Goal: Transaction & Acquisition: Purchase product/service

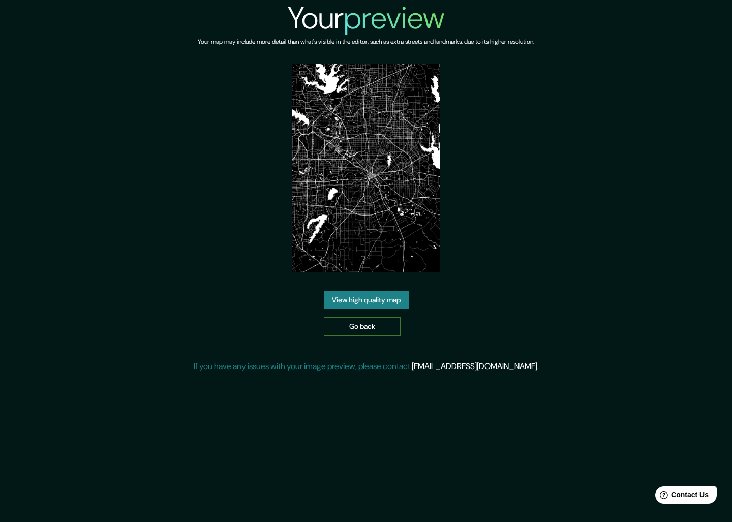
click at [372, 328] on link "Go back" at bounding box center [362, 326] width 77 height 19
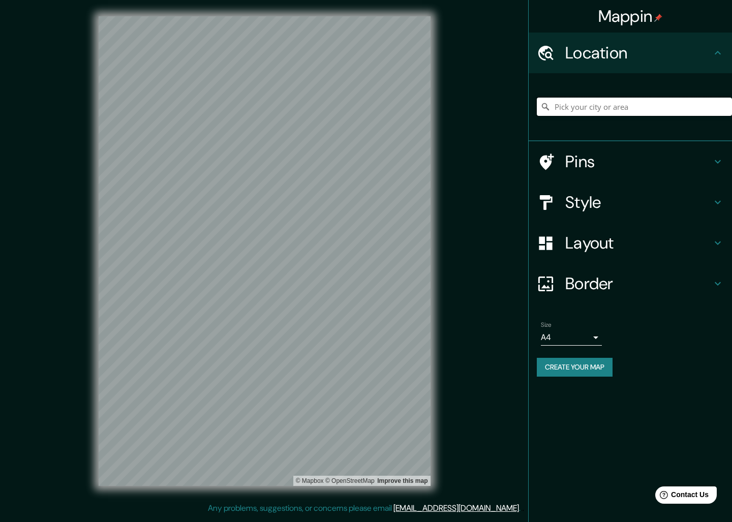
click at [631, 109] on input "Pick your city or area" at bounding box center [634, 107] width 195 height 18
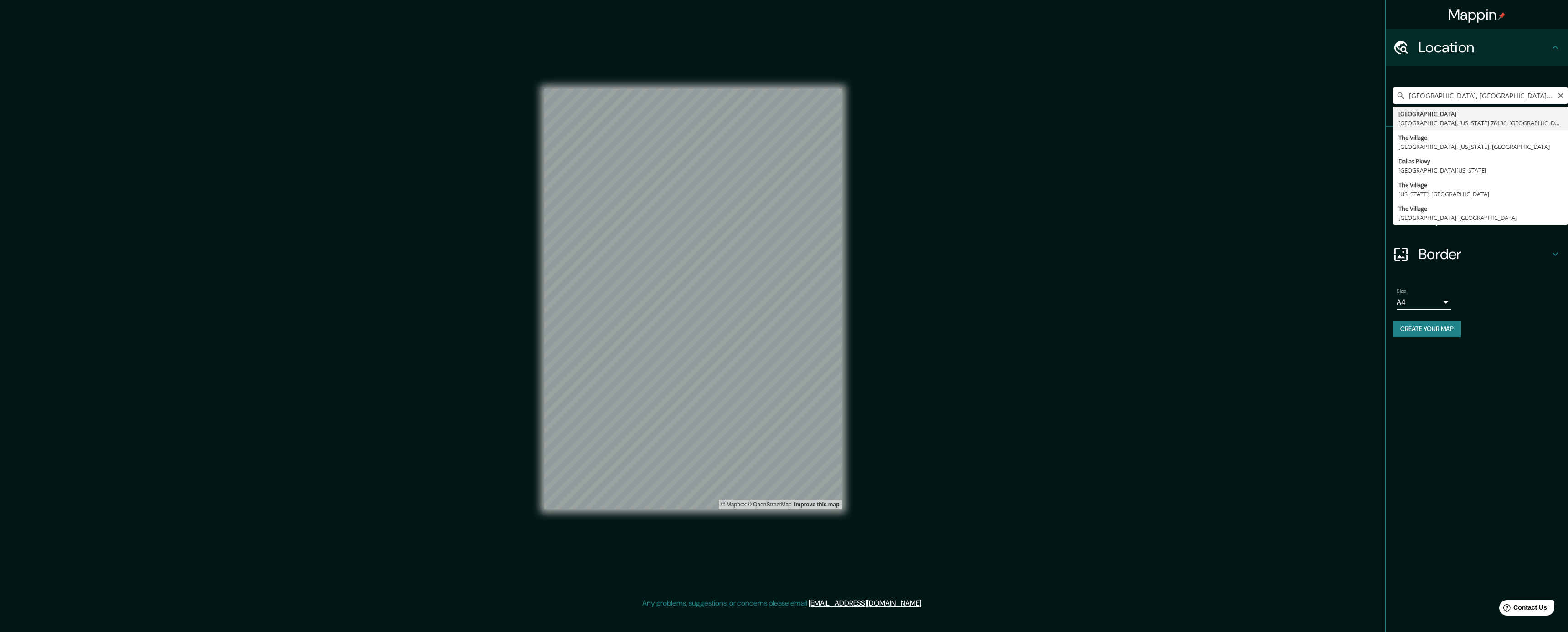
click at [656, 97] on input "Downtown, New Braunfels, Texas, United States" at bounding box center [1480, 96] width 175 height 16
click at [525, 99] on div "Mappin Location the hill Dallas Dallas Street New Braunfels, Texas 78130, Unite…" at bounding box center [784, 306] width 1568 height 612
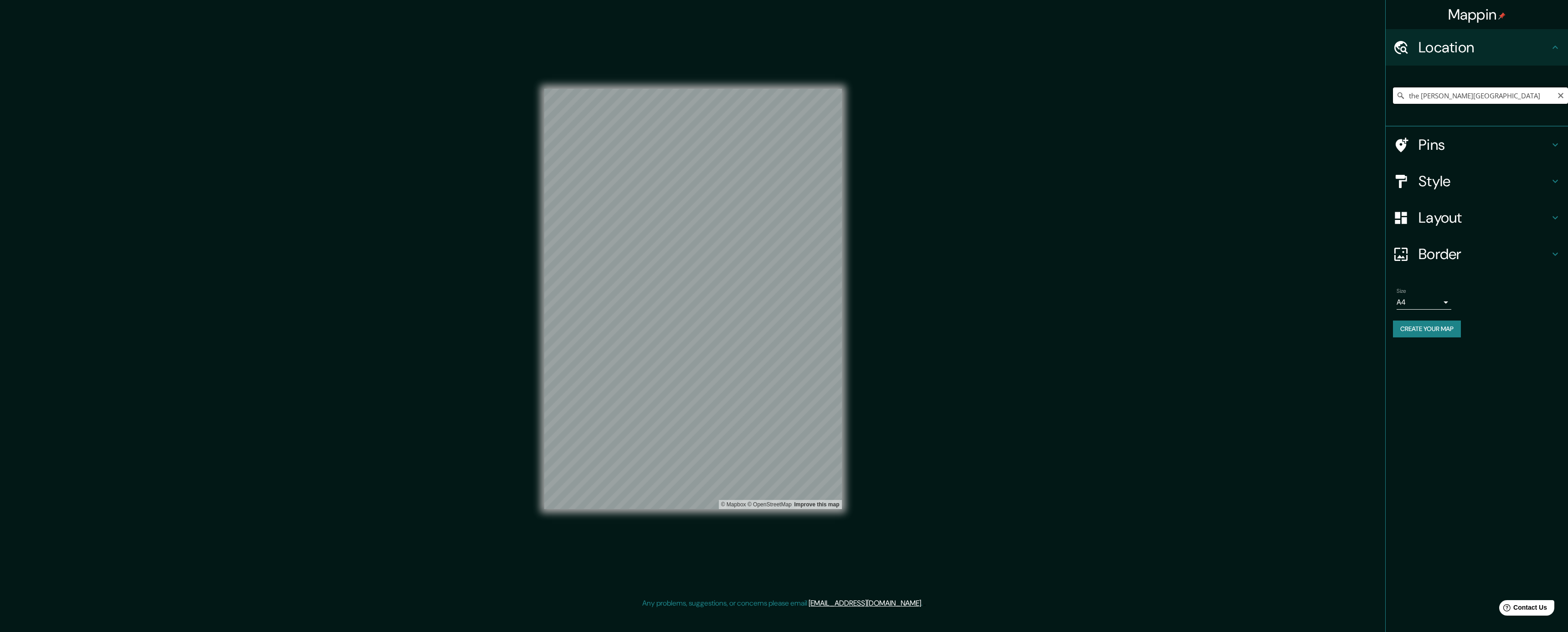
click at [656, 94] on input "the hill Dallas" at bounding box center [1480, 96] width 175 height 16
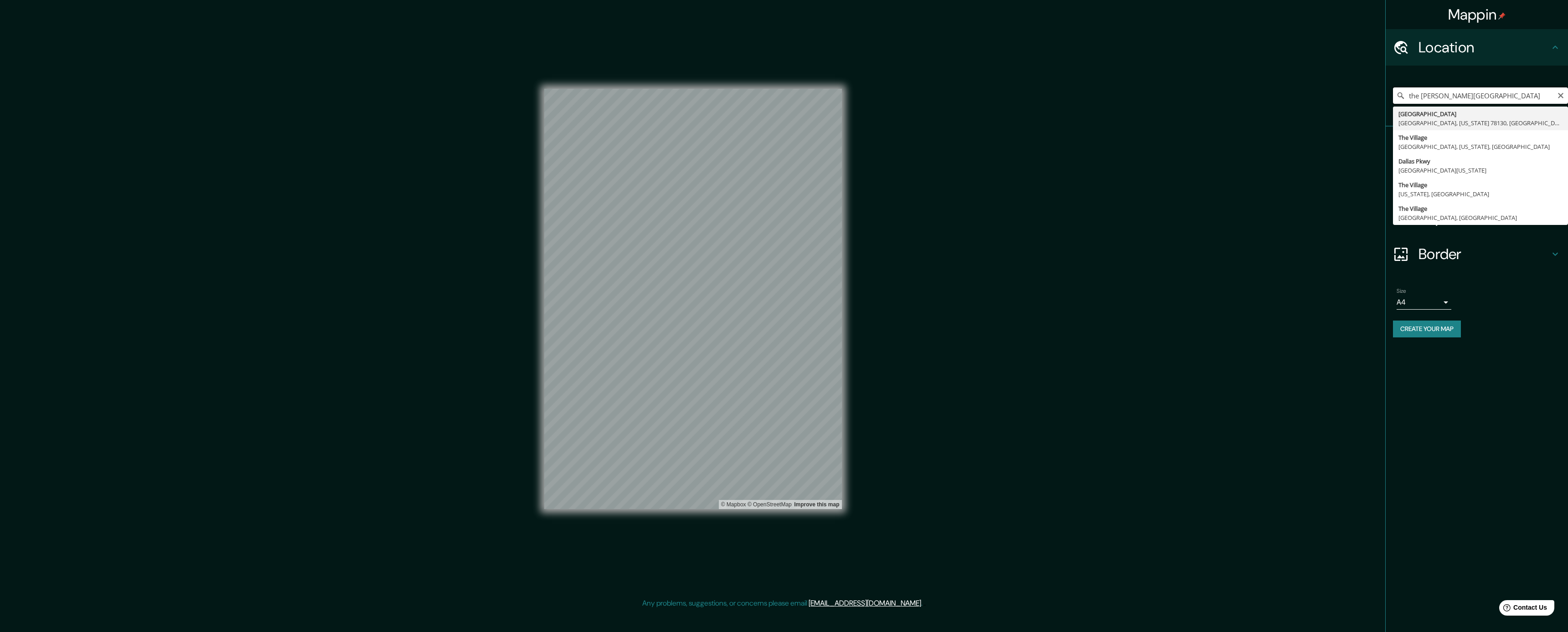
paste input "[STREET_ADDRESS]"
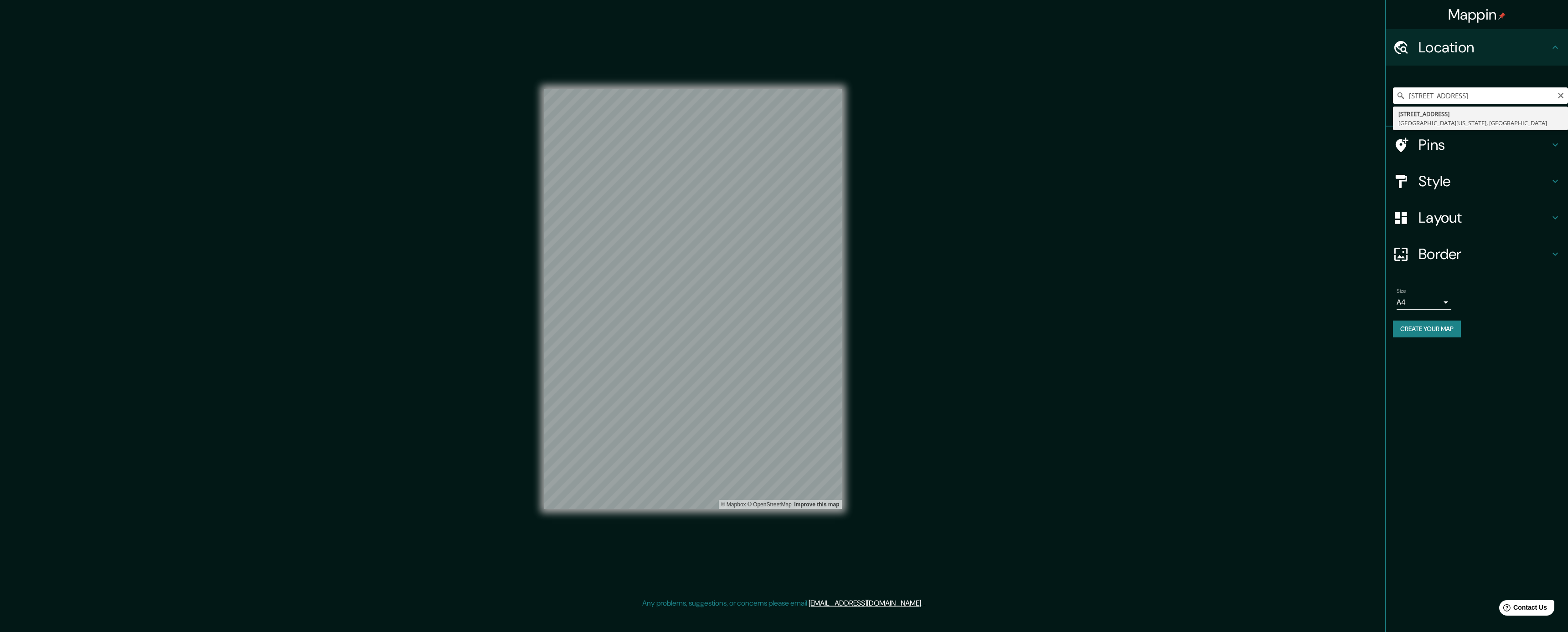
type input "[STREET_ADDRESS][US_STATE]"
click at [656, 176] on h4 "Style" at bounding box center [1484, 181] width 131 height 18
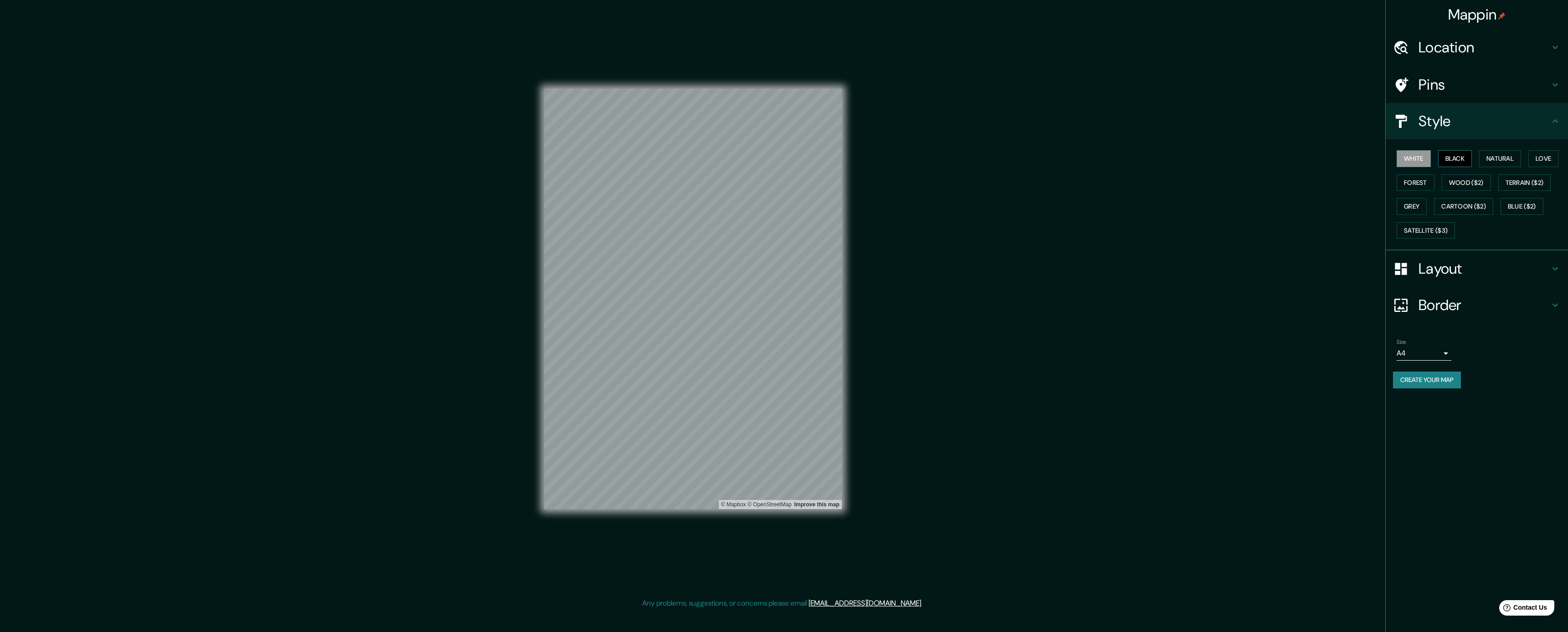
click at [656, 156] on button "Black" at bounding box center [1455, 159] width 34 height 17
click at [656, 307] on h4 "Border" at bounding box center [1484, 305] width 131 height 18
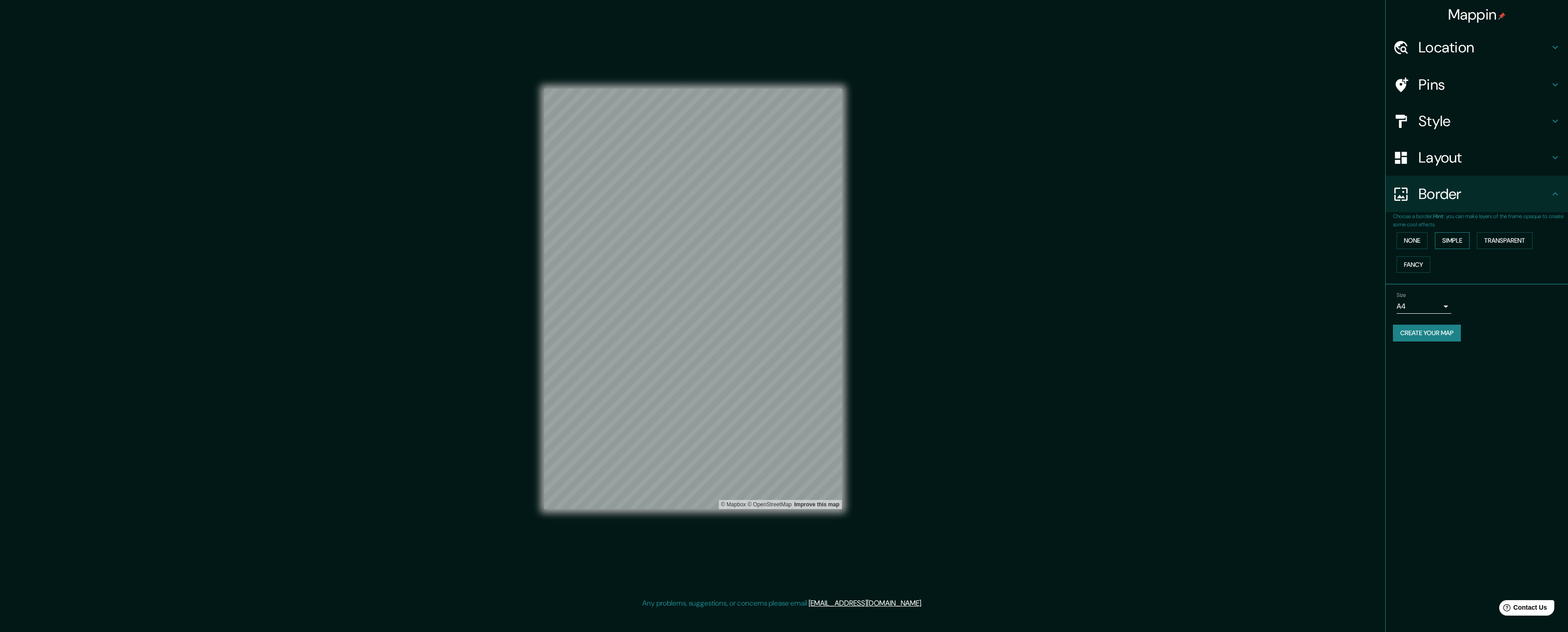
click at [656, 237] on button "Simple" at bounding box center [1452, 240] width 35 height 17
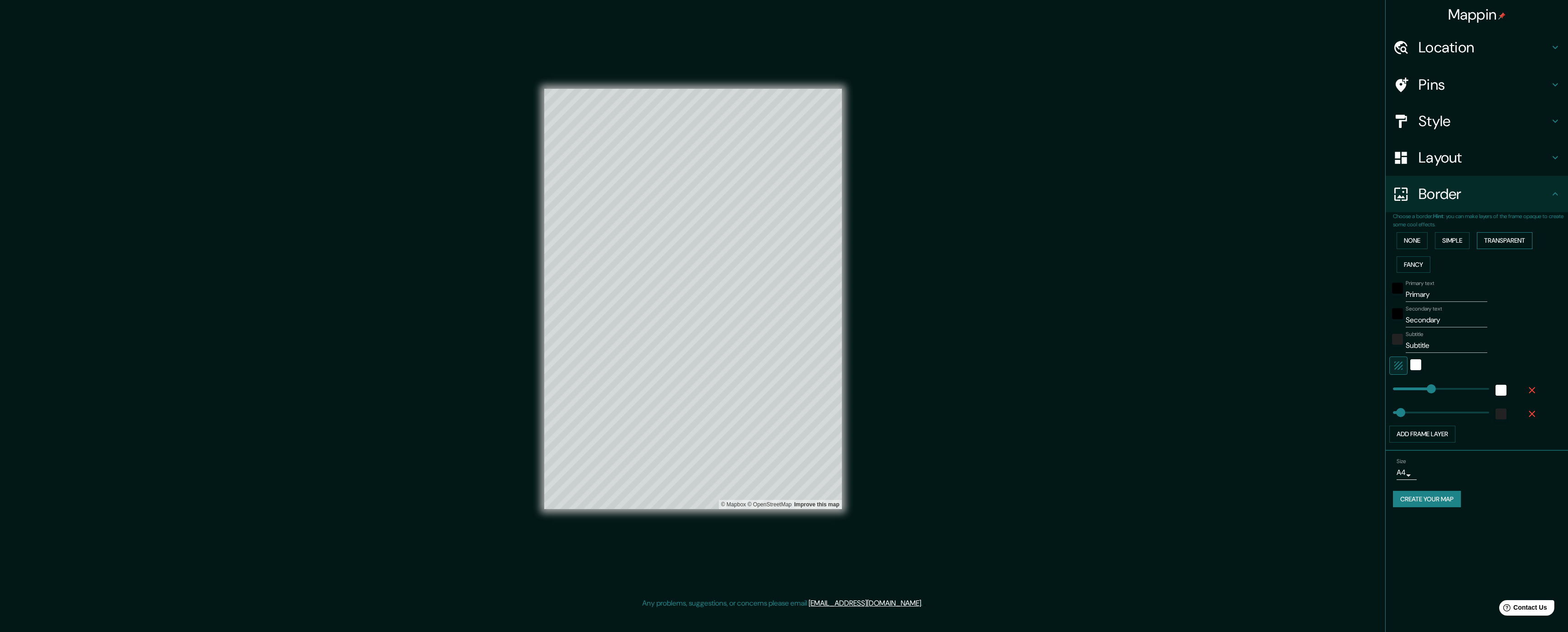
click at [656, 238] on button "Transparent" at bounding box center [1504, 240] width 56 height 17
click at [656, 259] on button "Fancy" at bounding box center [1414, 264] width 34 height 17
click at [656, 239] on button "None" at bounding box center [1412, 240] width 31 height 17
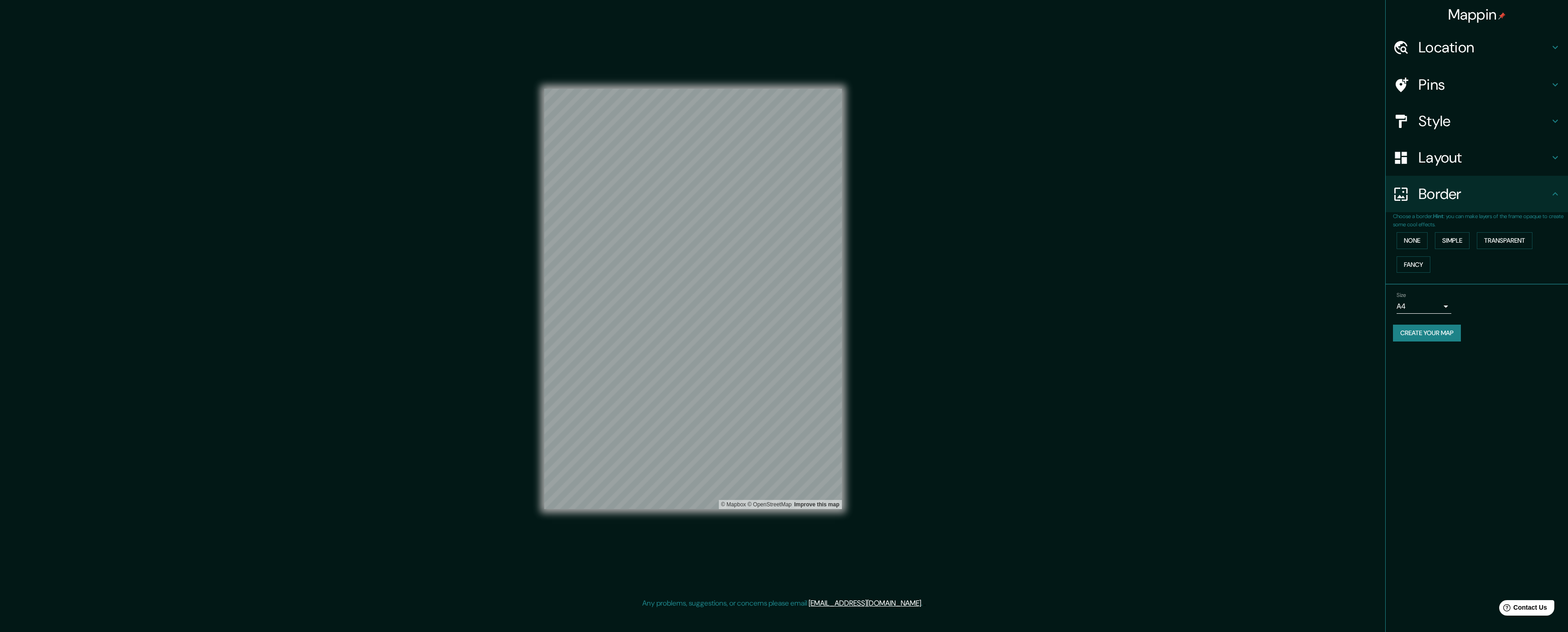
click at [656, 166] on div "Layout" at bounding box center [1477, 157] width 182 height 37
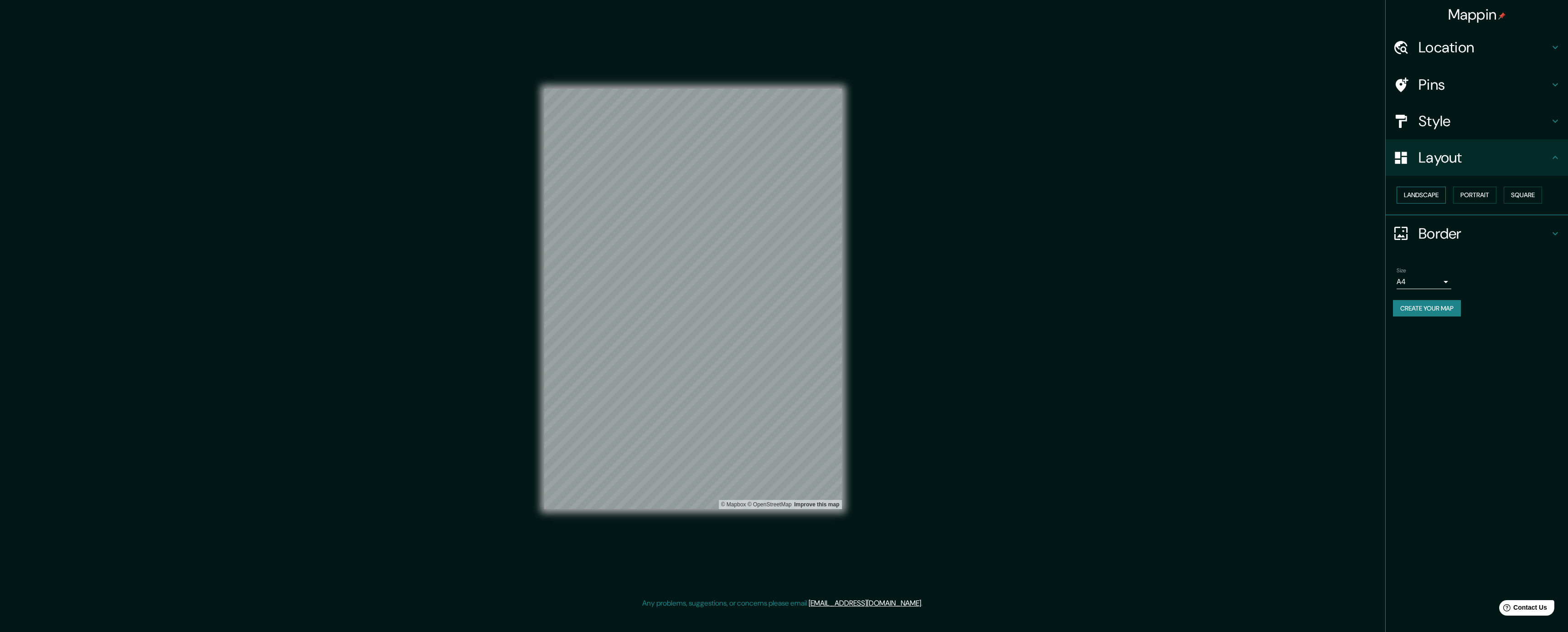
click at [656, 192] on button "Landscape" at bounding box center [1421, 195] width 49 height 17
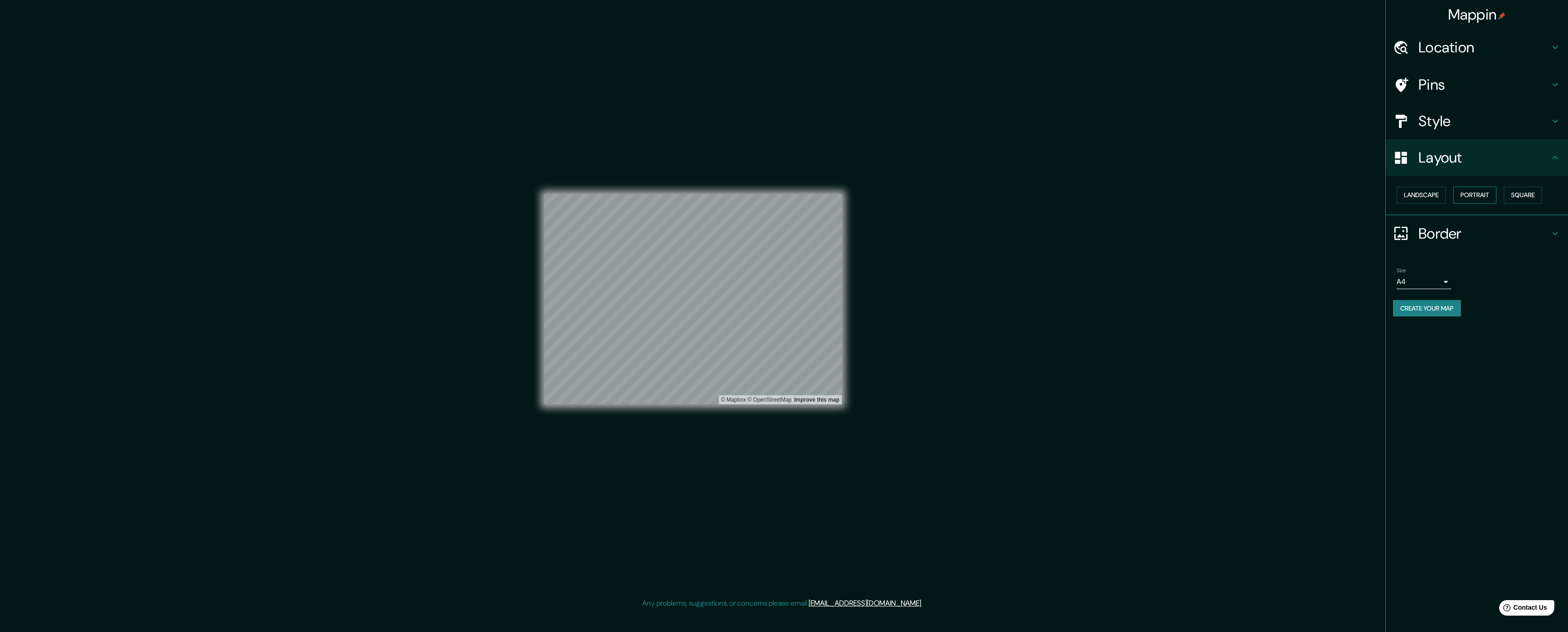
click at [656, 189] on button "Portrait" at bounding box center [1475, 195] width 43 height 17
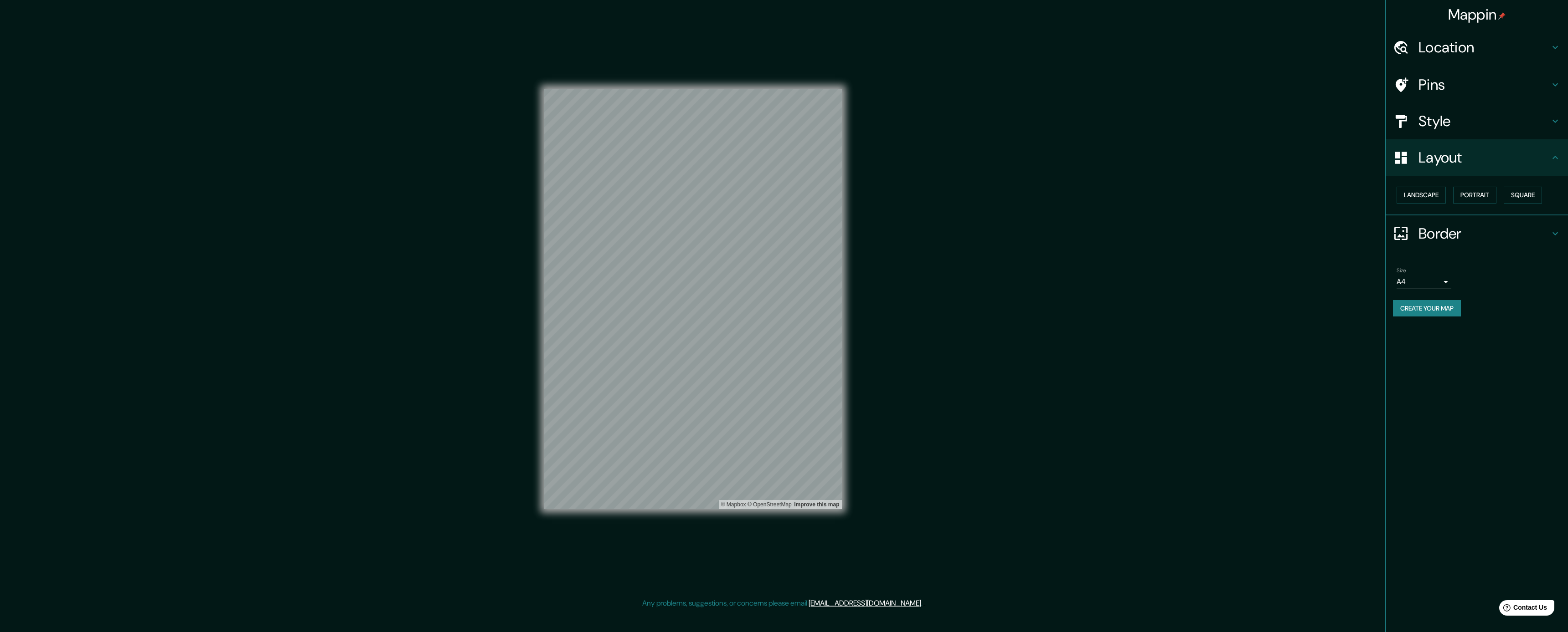
click at [656, 193] on div "Landscape Portrait Square" at bounding box center [1480, 195] width 175 height 24
click at [656, 196] on div "Landscape Portrait Square" at bounding box center [1480, 195] width 175 height 24
click at [656, 193] on button "Square" at bounding box center [1522, 195] width 39 height 17
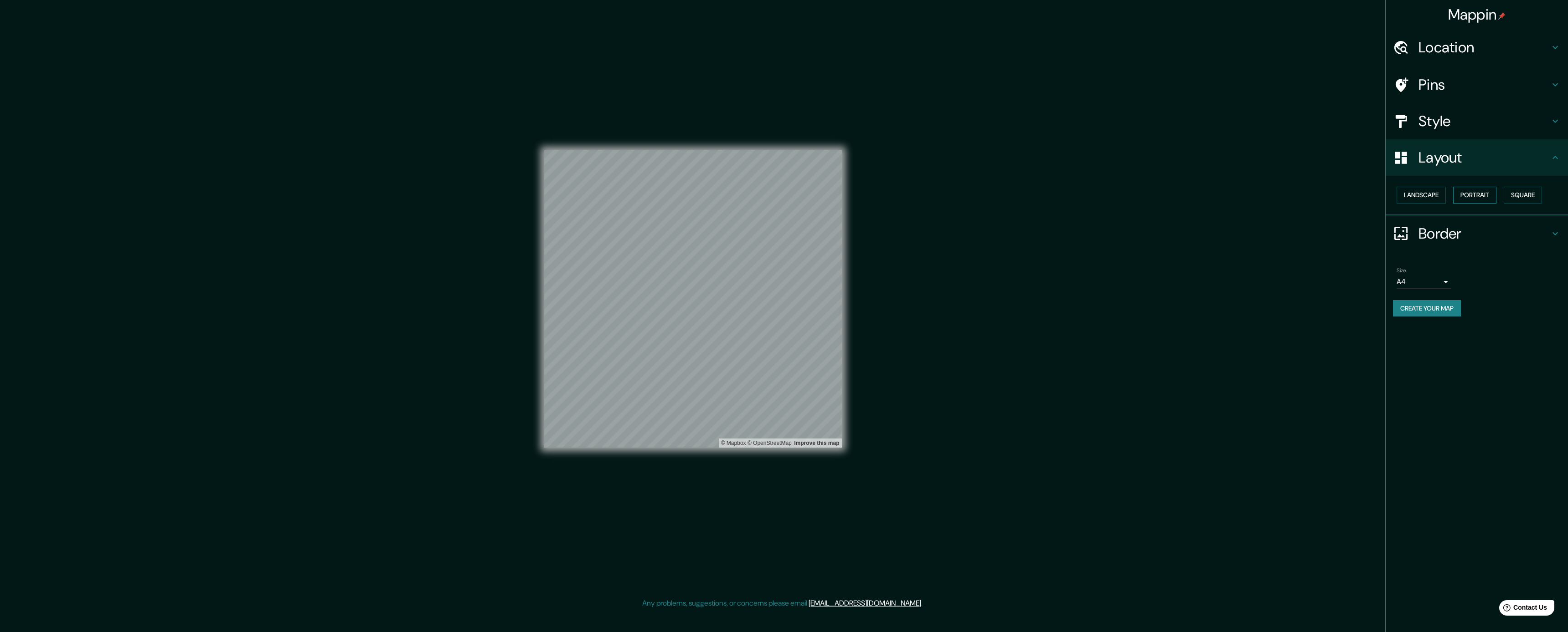
click at [656, 191] on button "Portrait" at bounding box center [1475, 195] width 43 height 17
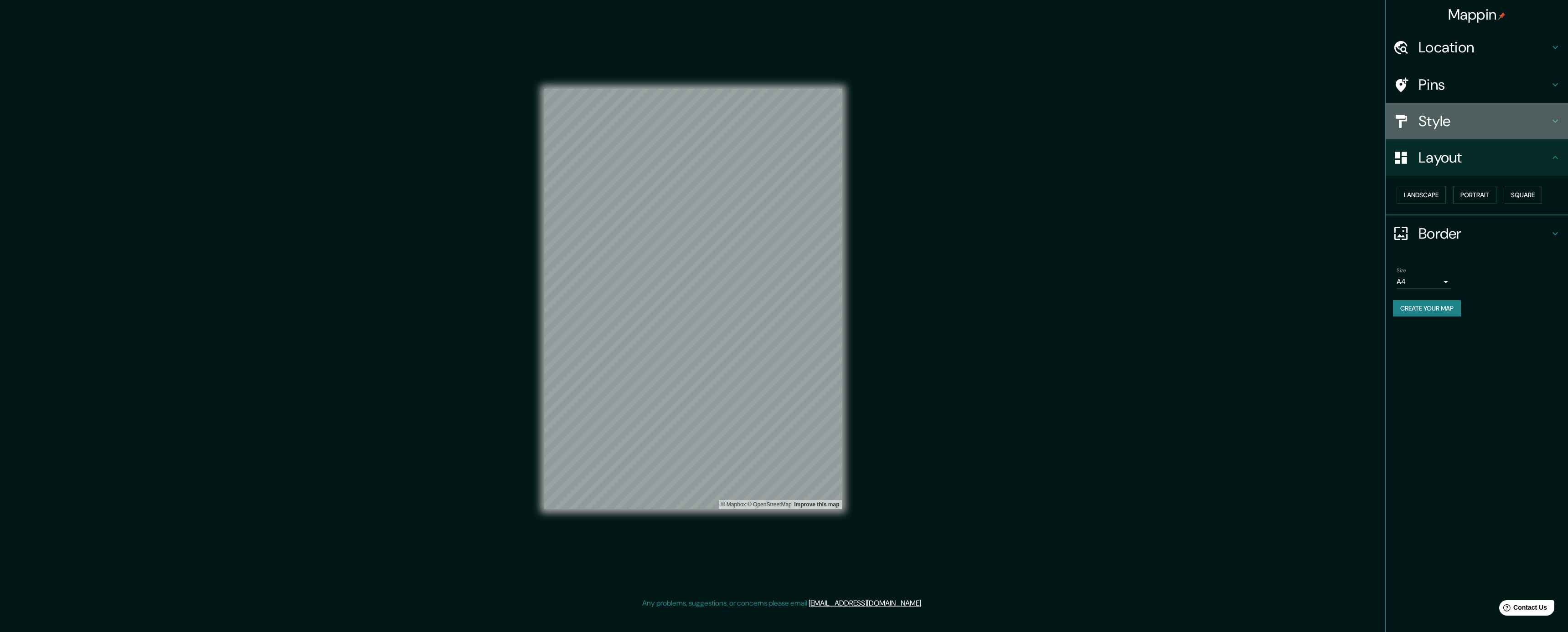
click at [656, 104] on div "Style" at bounding box center [1477, 121] width 182 height 37
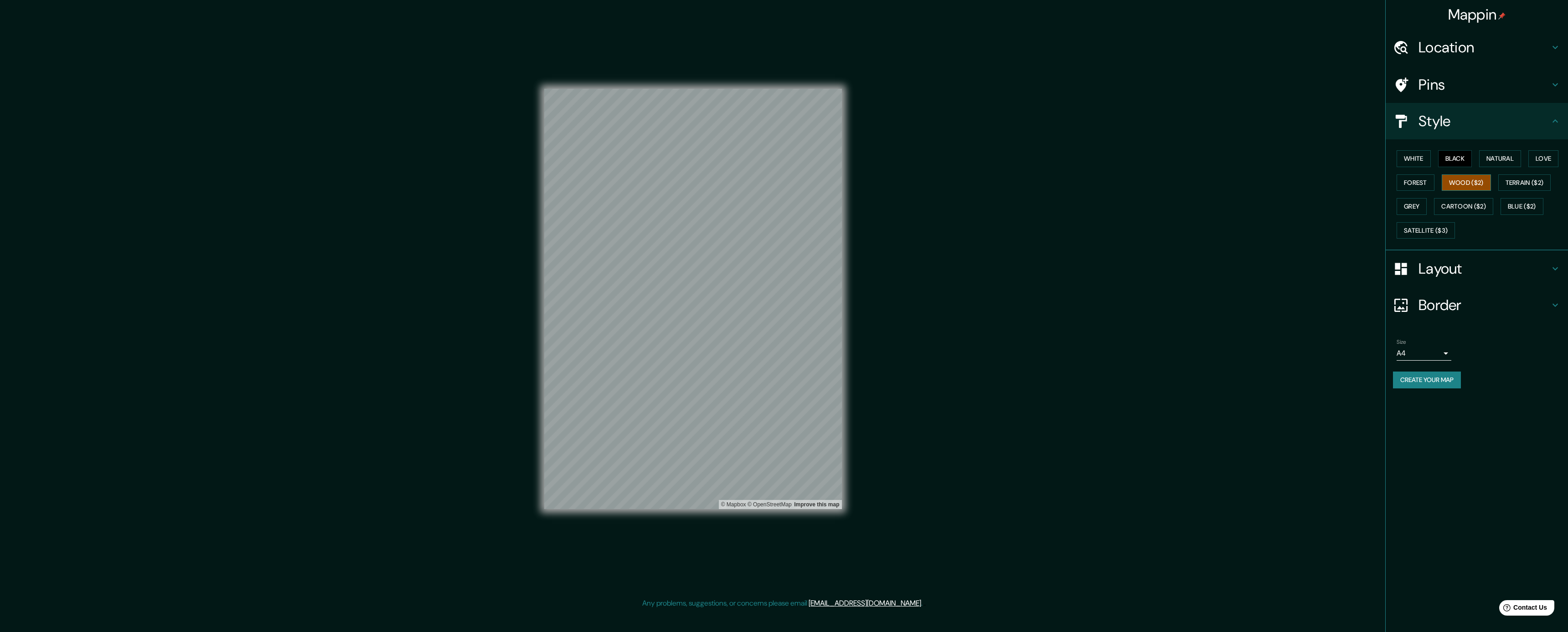
click at [656, 187] on button "Wood ($2)" at bounding box center [1466, 183] width 49 height 17
click at [656, 156] on button "Black" at bounding box center [1455, 159] width 34 height 17
click at [656, 76] on h4 "Pins" at bounding box center [1484, 84] width 131 height 18
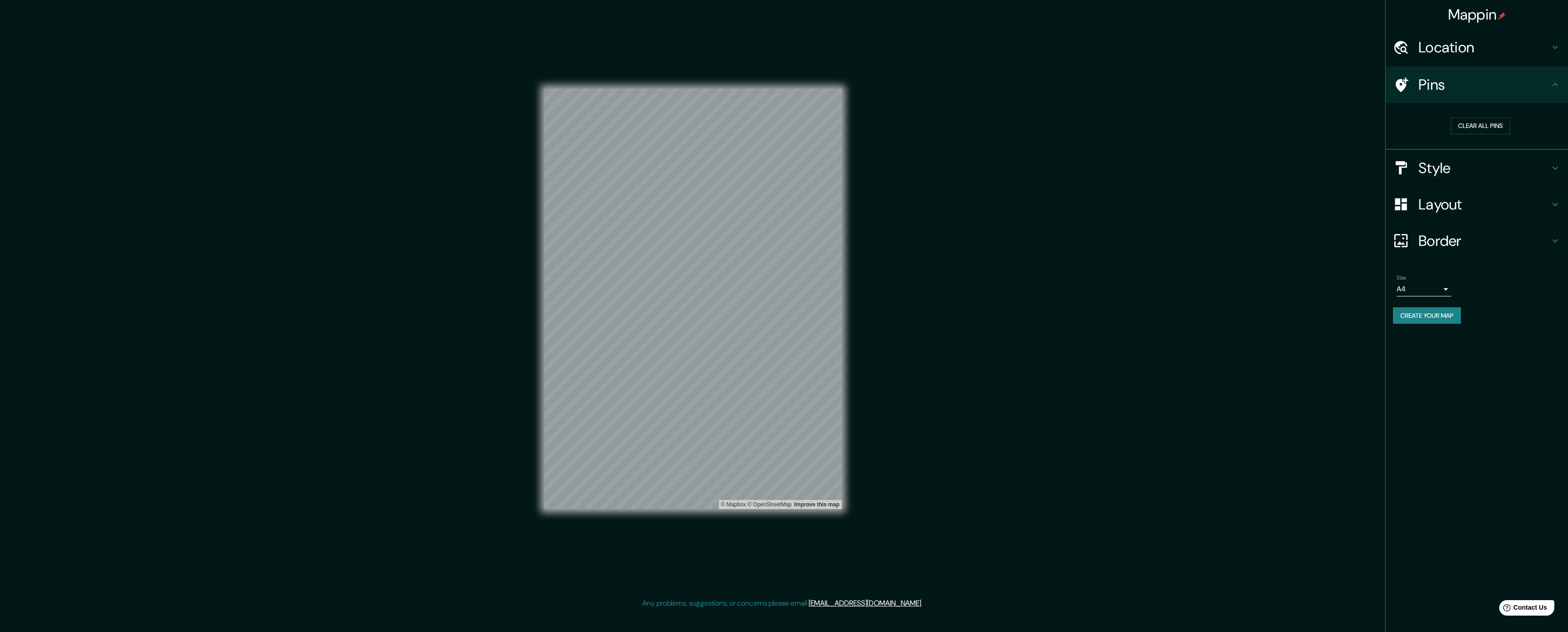
click at [656, 51] on h4 "Location" at bounding box center [1484, 48] width 131 height 18
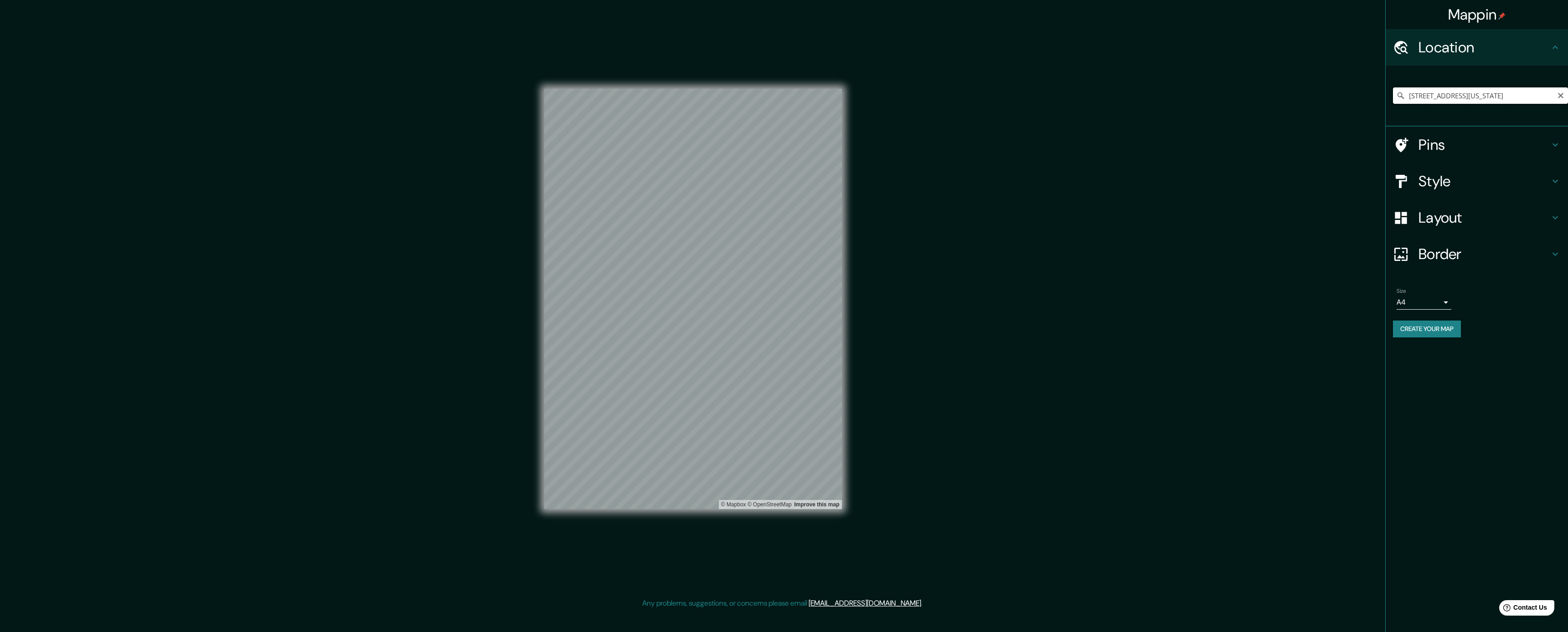
click at [656, 92] on input "[STREET_ADDRESS][US_STATE]" at bounding box center [1480, 96] width 175 height 16
paste input "n Suite 912, Dallas, TX 75231"
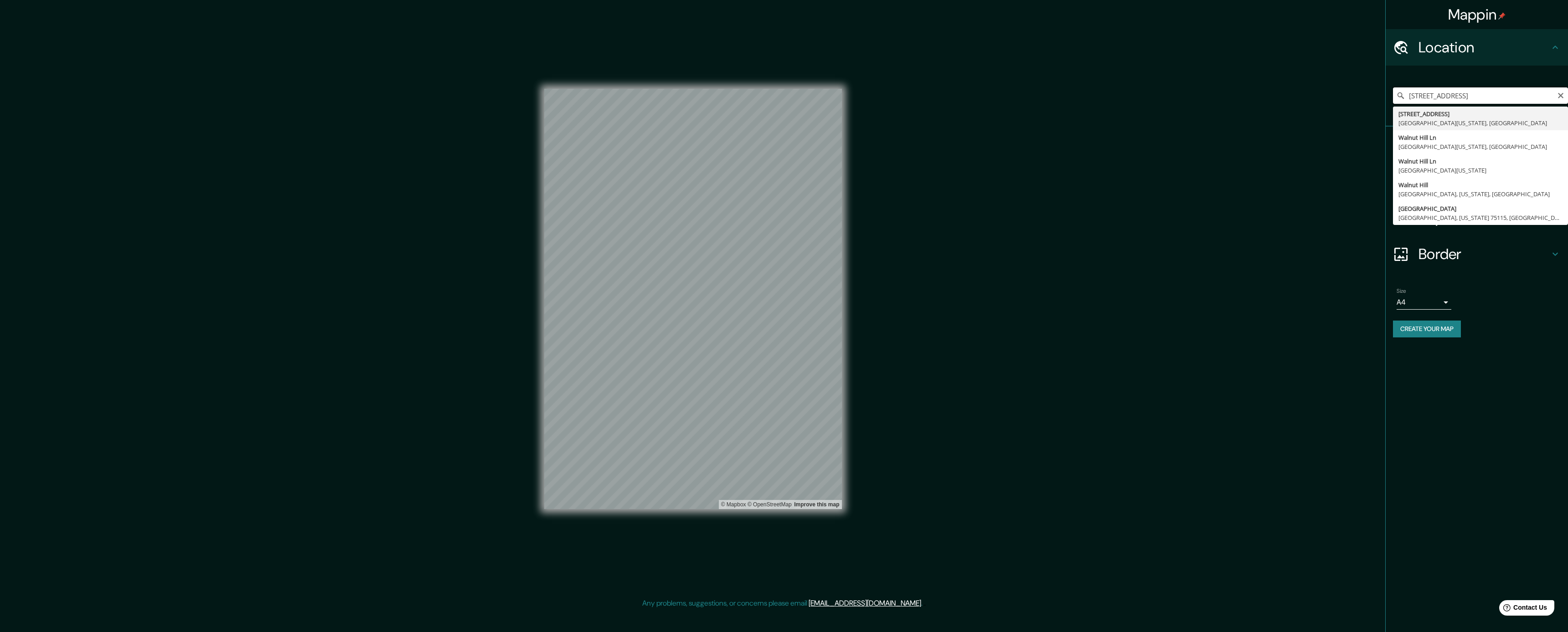
type input "[STREET_ADDRESS][US_STATE]"
click at [656, 90] on input "[STREET_ADDRESS][US_STATE]" at bounding box center [1480, 96] width 175 height 16
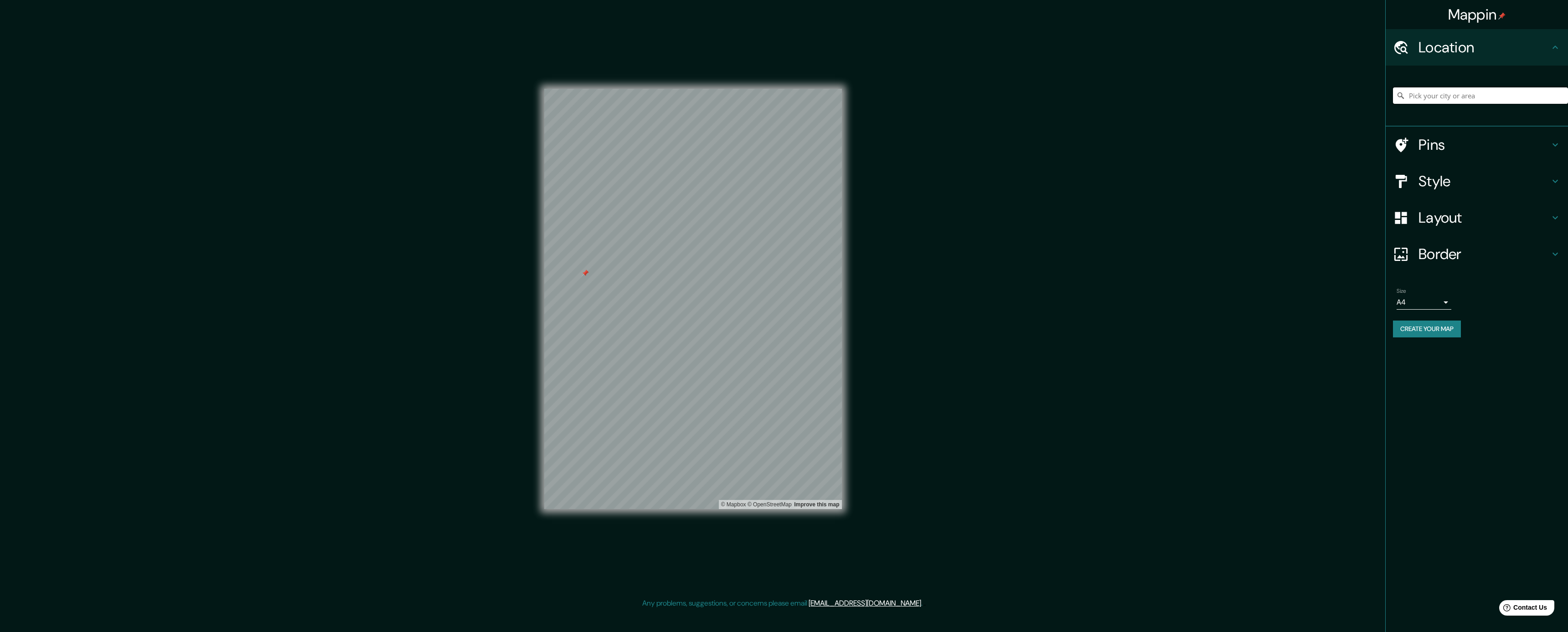
paste input "[STREET_ADDRESS]"
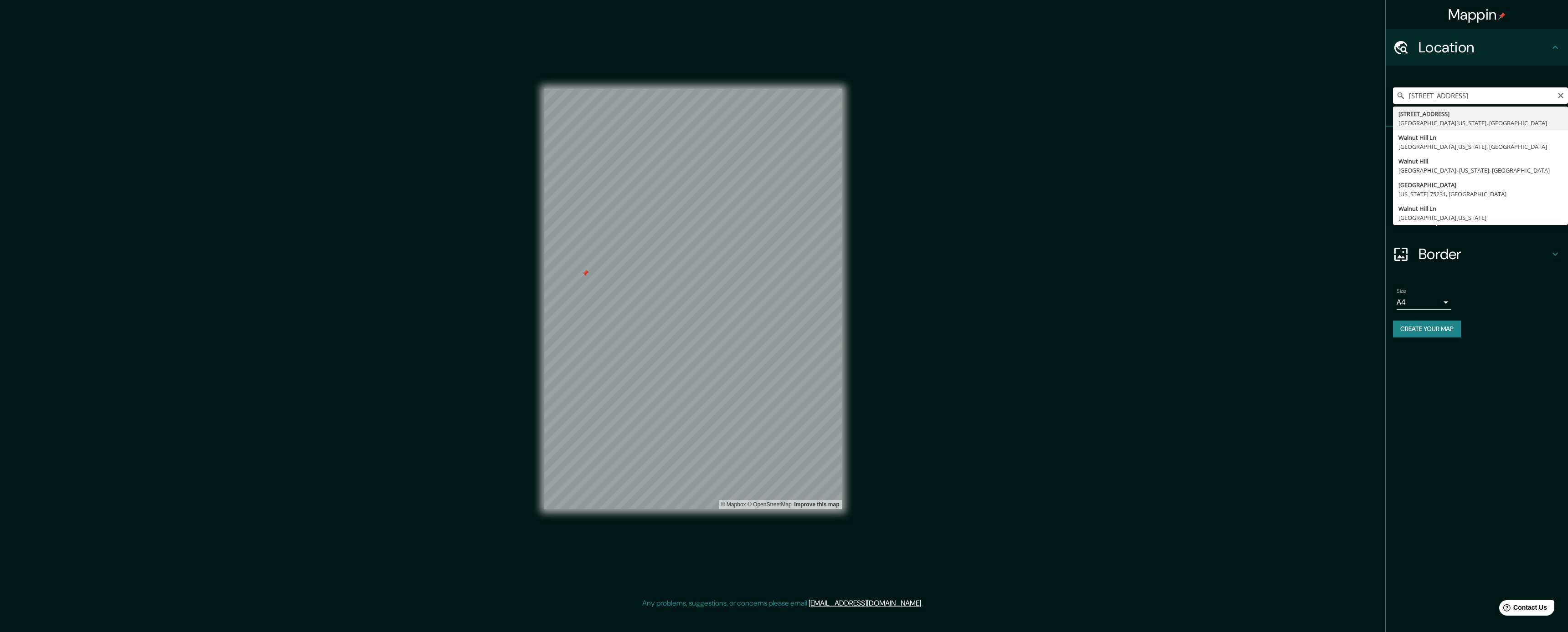
type input "[STREET_ADDRESS][US_STATE]"
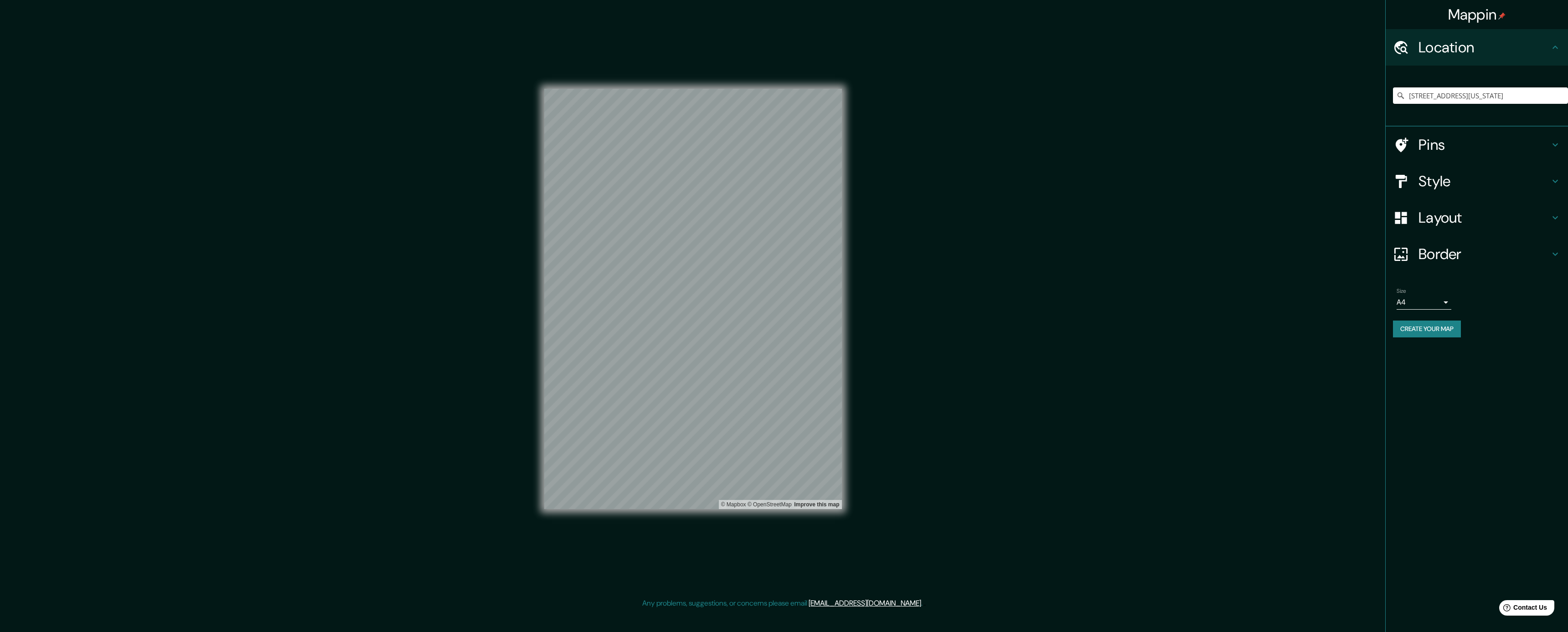
click at [656, 264] on div "Mappin Location 8041 Walnut Hill Lane, Dallas, Texas 75231, United States 8041 …" at bounding box center [784, 306] width 1568 height 612
click at [656, 95] on input "[STREET_ADDRESS][US_STATE]" at bounding box center [1480, 96] width 175 height 16
paste input "[STREET_ADDRESS]"
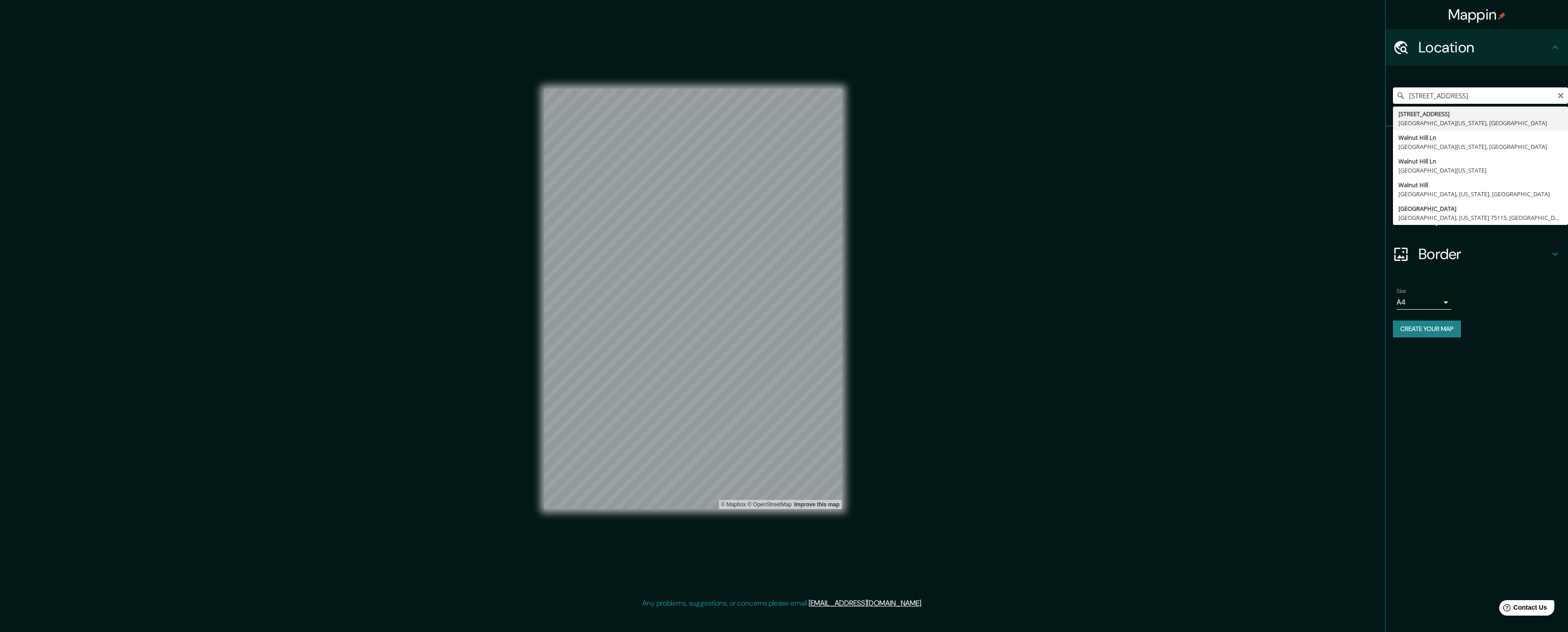
drag, startPoint x: 1483, startPoint y: 141, endPoint x: 1478, endPoint y: 140, distance: 5.1
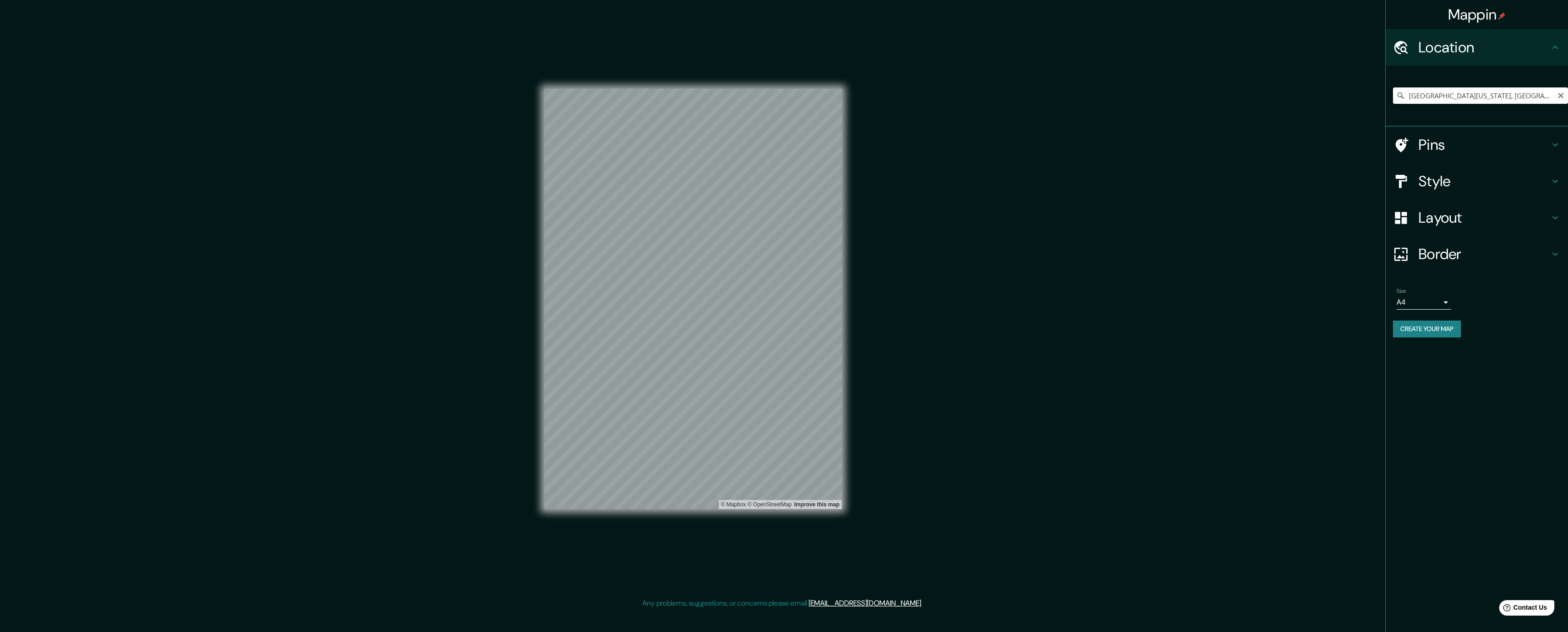
click at [656, 94] on input "Walnut Hill Ln, Dallas, Texas 75216, United States" at bounding box center [1480, 96] width 175 height 16
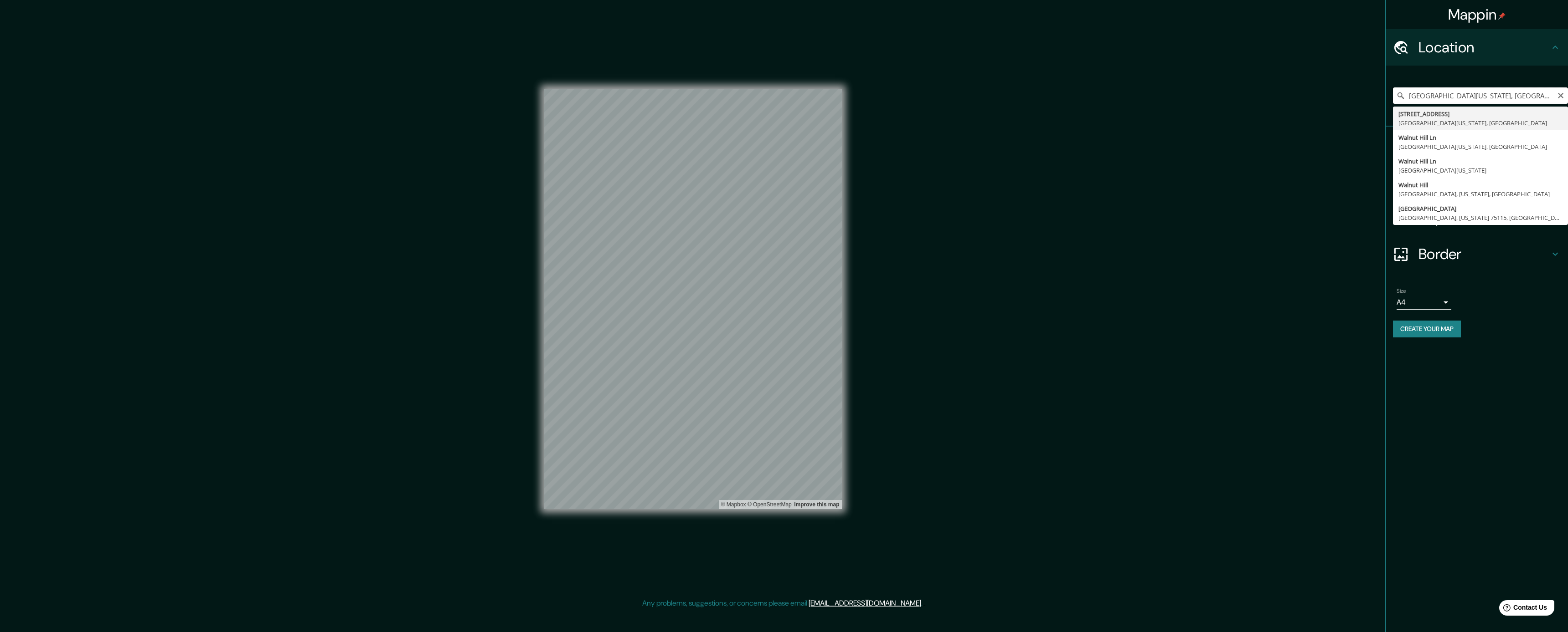
paste input "[STREET_ADDRESS]"
type input "[STREET_ADDRESS][US_STATE]"
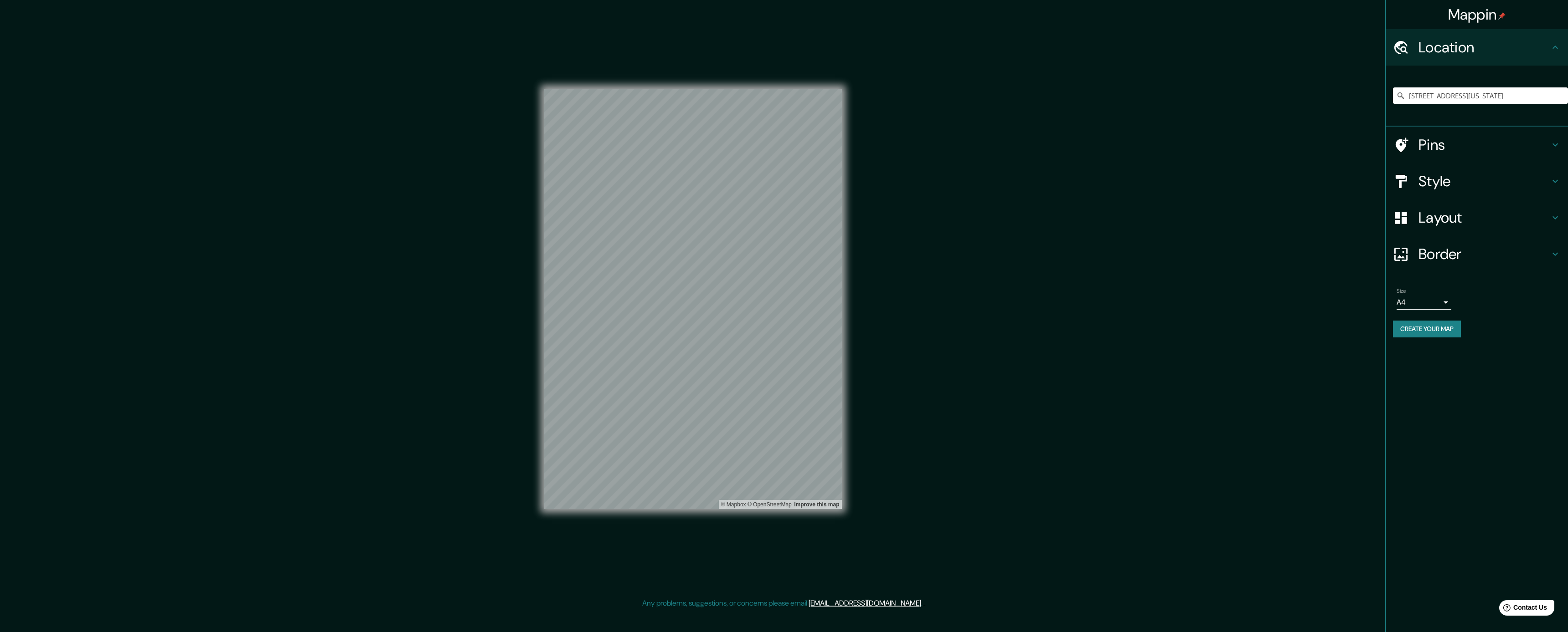
click at [656, 328] on button "Create your map" at bounding box center [1427, 329] width 68 height 17
click at [656, 332] on div "Create your map" at bounding box center [1477, 329] width 168 height 17
click at [656, 327] on div "Create your map" at bounding box center [1477, 329] width 168 height 17
click at [656, 327] on button "Create your map" at bounding box center [1427, 329] width 68 height 17
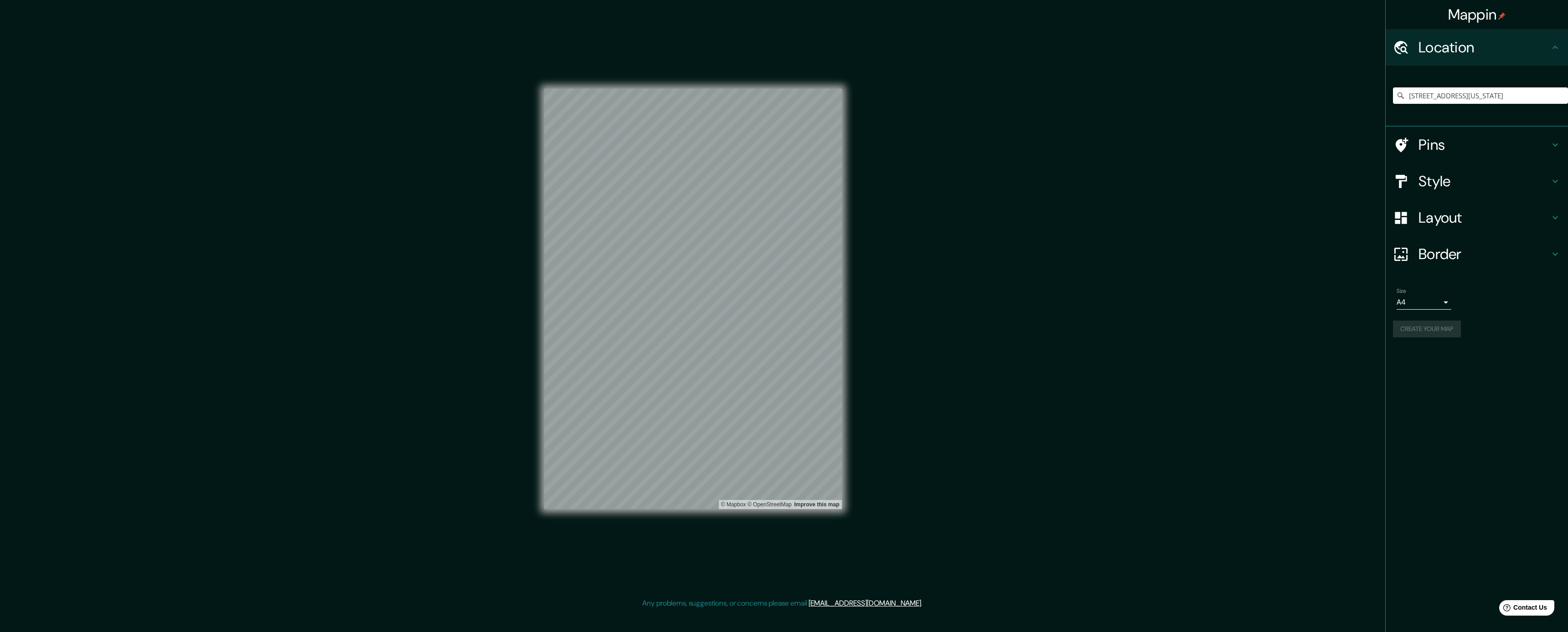
click at [656, 293] on div "Size A4 single" at bounding box center [1424, 299] width 55 height 22
click at [656, 297] on body "Mappin Location 8041 Walnut Hill Lane, Dallas, Texas 75231, United States 8041 …" at bounding box center [784, 316] width 1568 height 632
click at [656, 299] on div at bounding box center [784, 316] width 1568 height 632
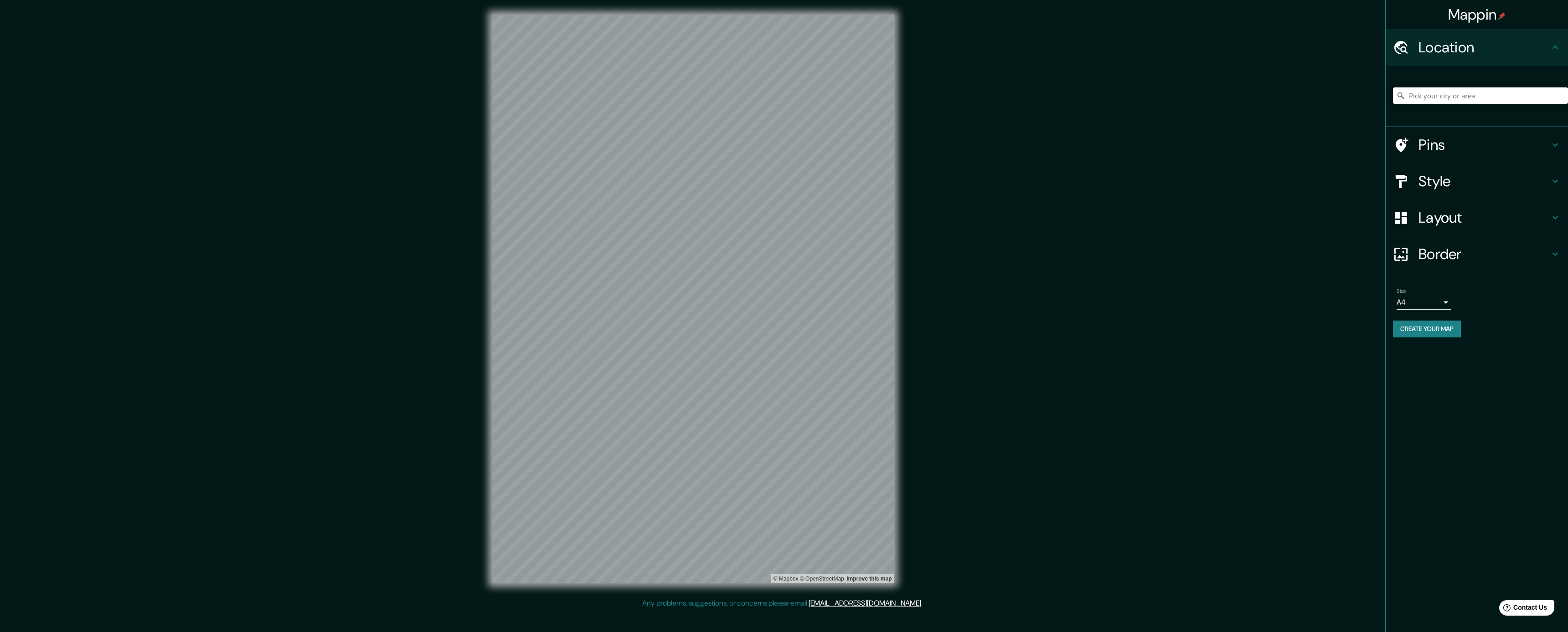
click at [1450, 91] on input "Pick your city or area" at bounding box center [1480, 96] width 175 height 16
paste input "[STREET_ADDRESS]"
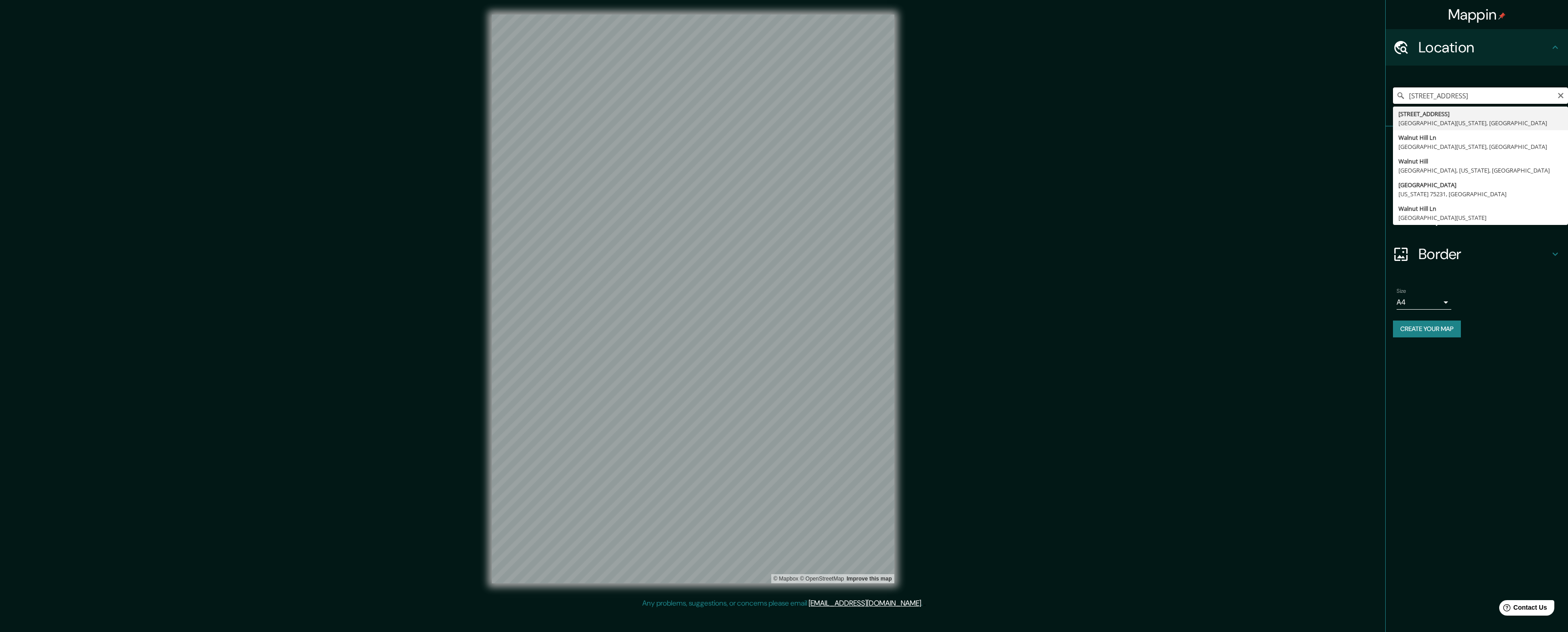
type input "[STREET_ADDRESS][US_STATE]"
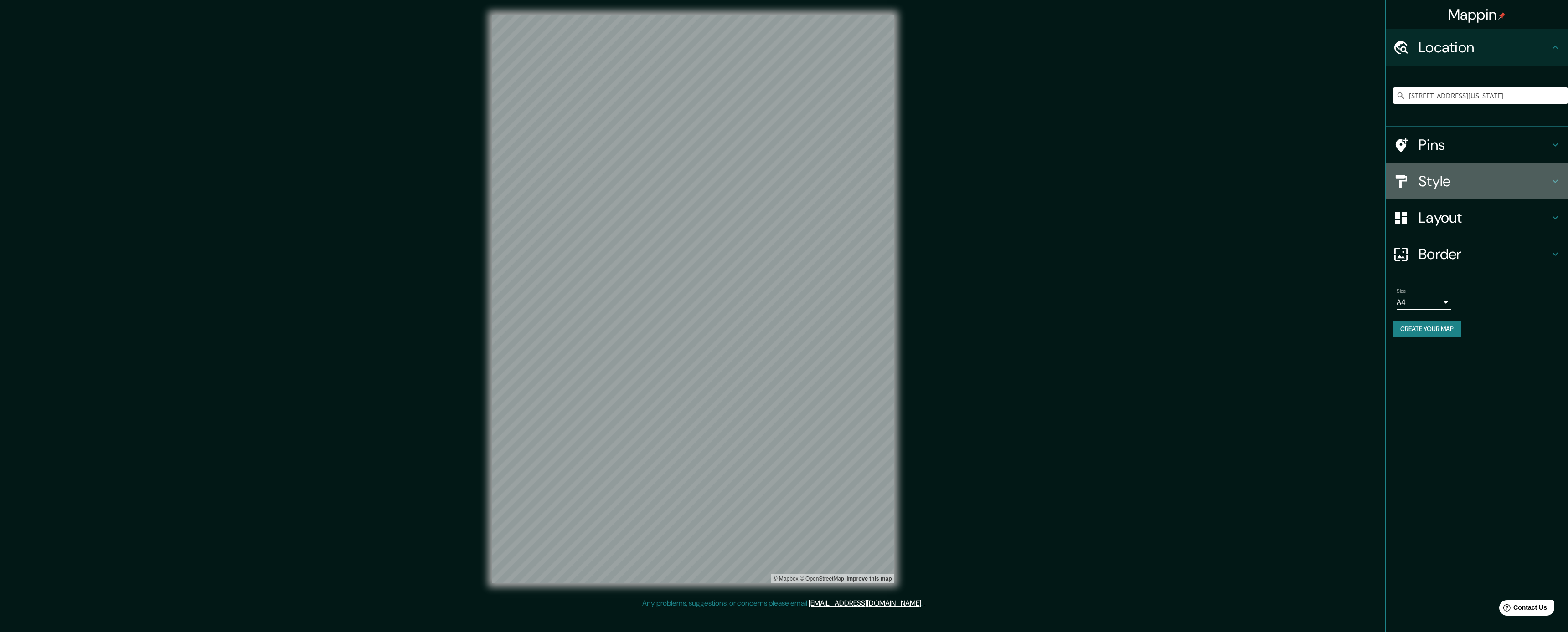
click at [1437, 190] on div "Style" at bounding box center [1477, 181] width 182 height 37
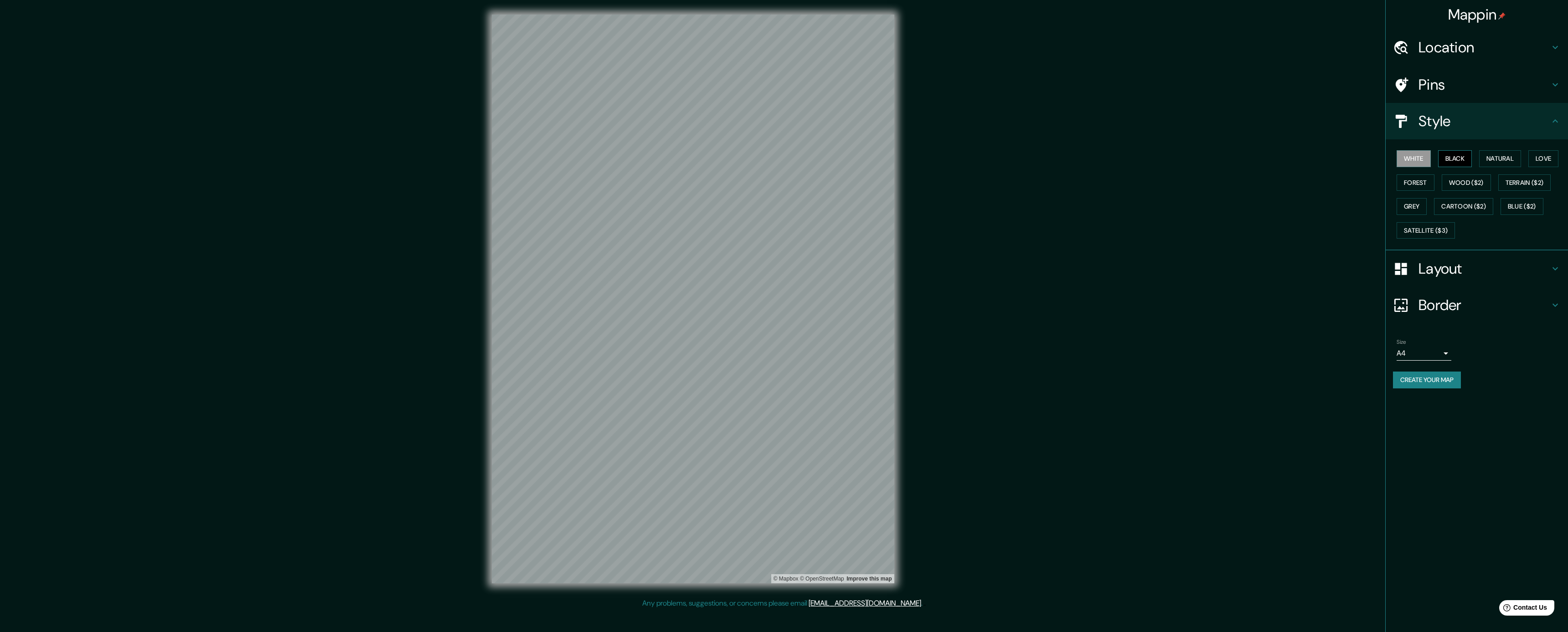
click at [1453, 160] on button "Black" at bounding box center [1455, 159] width 34 height 17
click at [1433, 377] on button "Create your map" at bounding box center [1427, 380] width 68 height 17
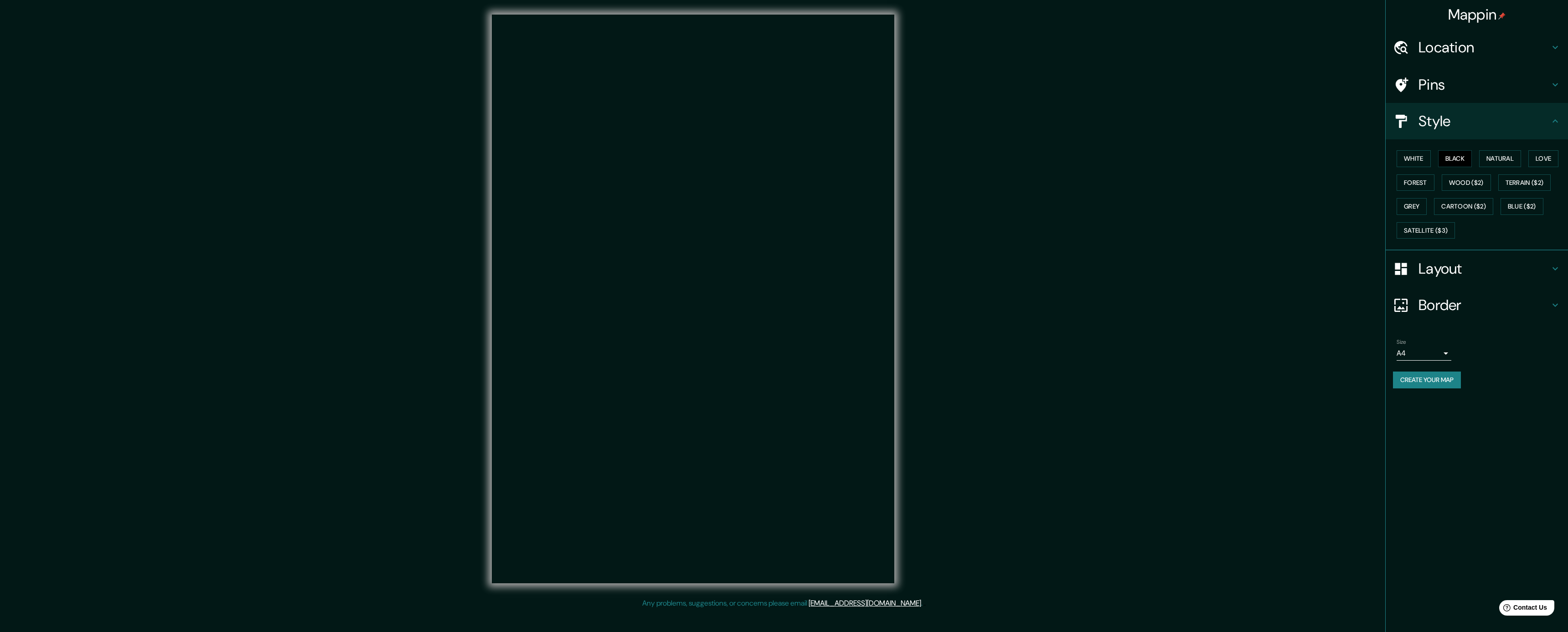
click at [1450, 39] on h4 "Location" at bounding box center [1484, 48] width 131 height 18
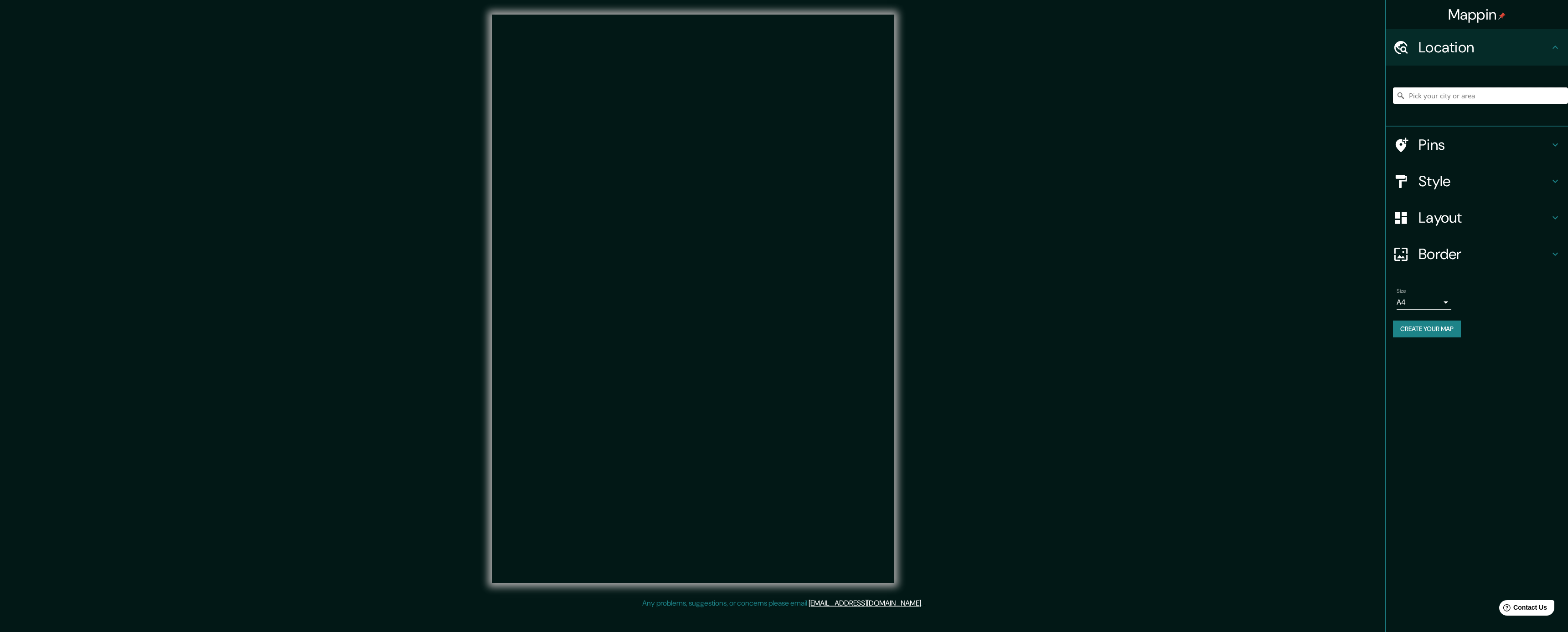
click at [1458, 98] on input "Pick your city or area" at bounding box center [1480, 96] width 175 height 16
paste input "d7d1cb"
type input "d"
paste input "[STREET_ADDRESS]"
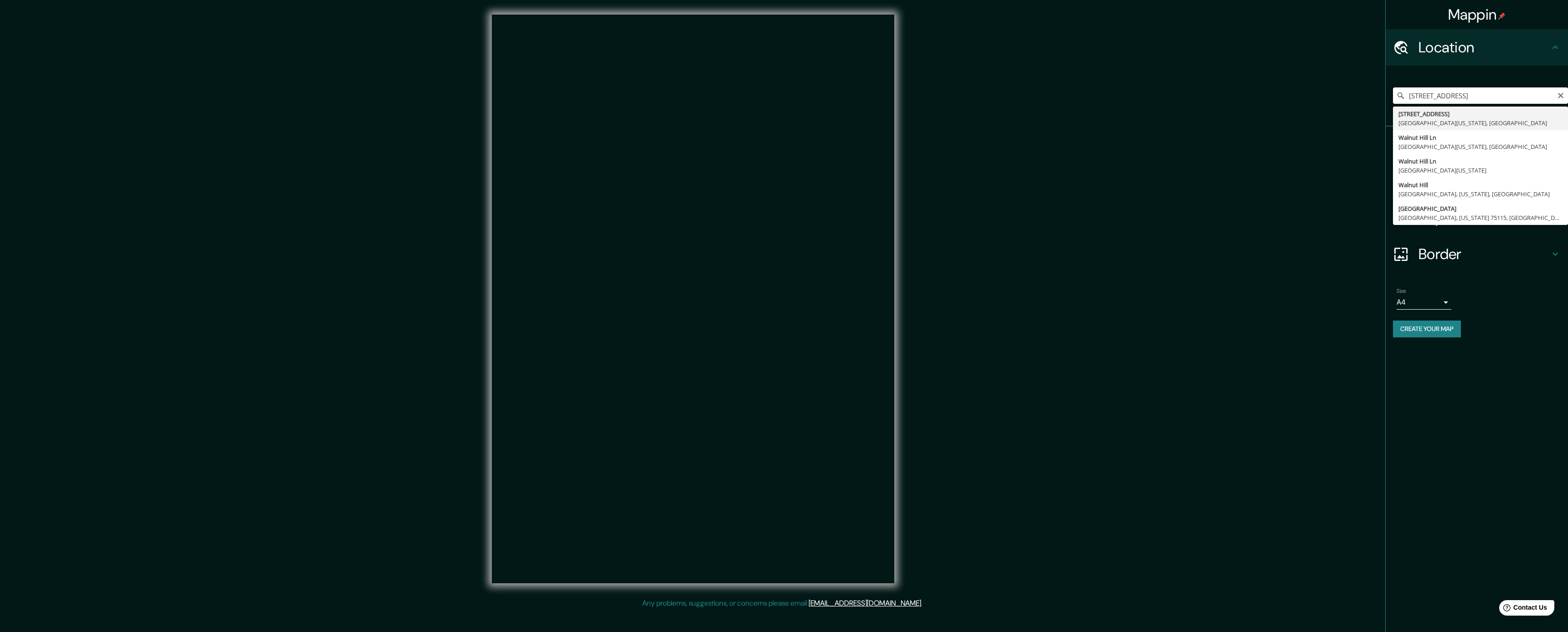
type input "[STREET_ADDRESS][US_STATE]"
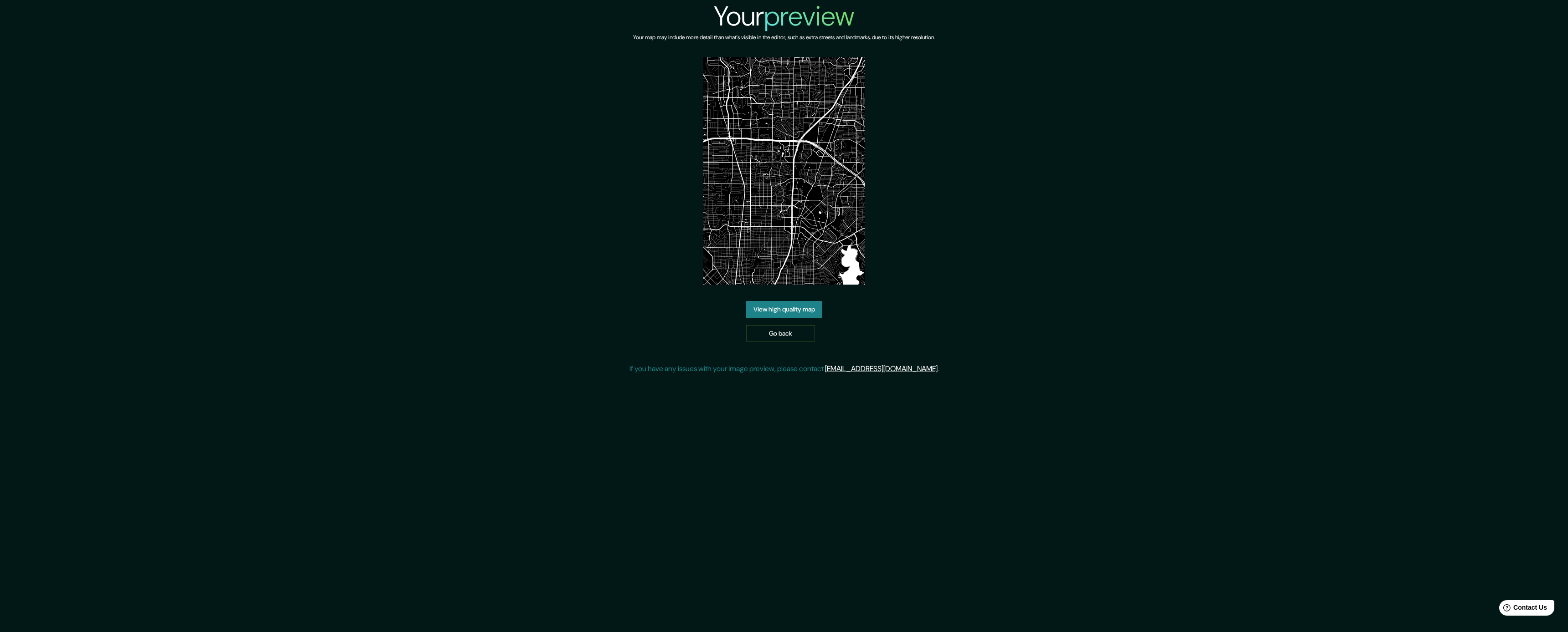
click at [808, 310] on link "View high quality map" at bounding box center [784, 309] width 76 height 17
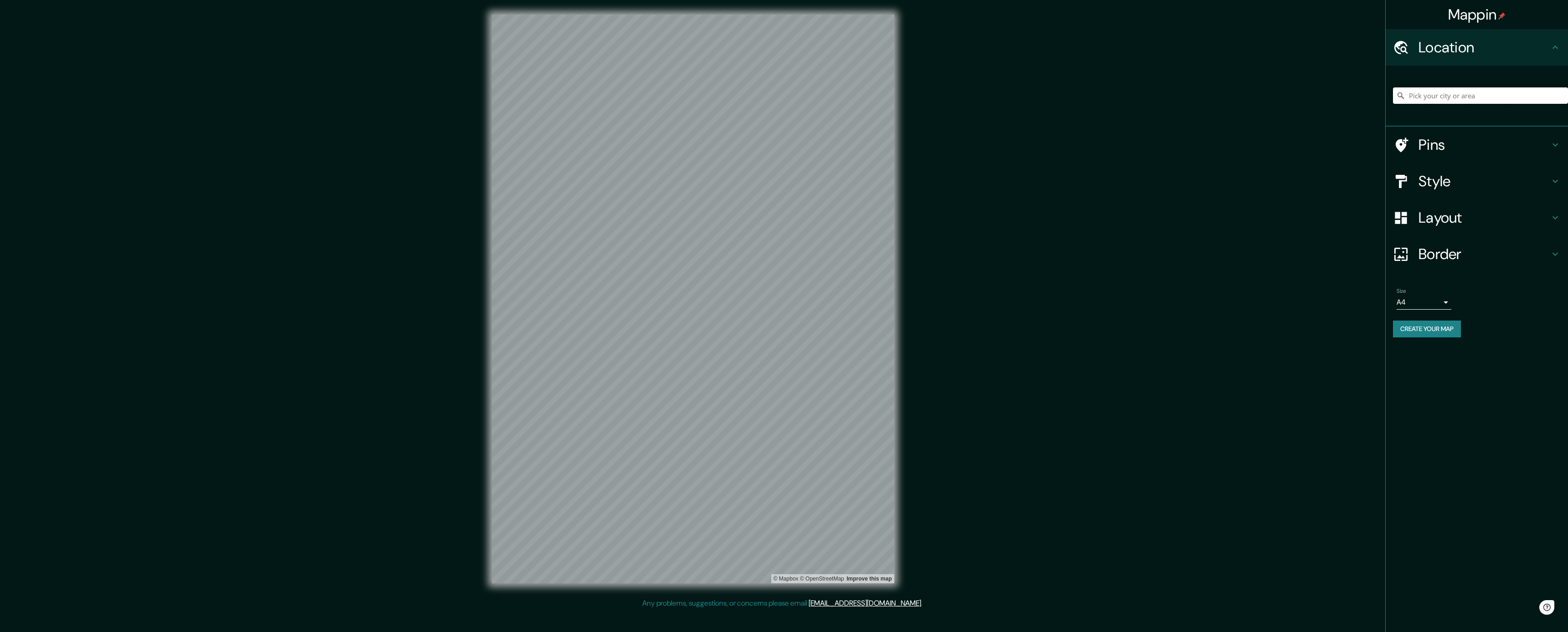
click at [1454, 95] on input "Pick your city or area" at bounding box center [1480, 96] width 175 height 16
paste input "[STREET_ADDRESS]"
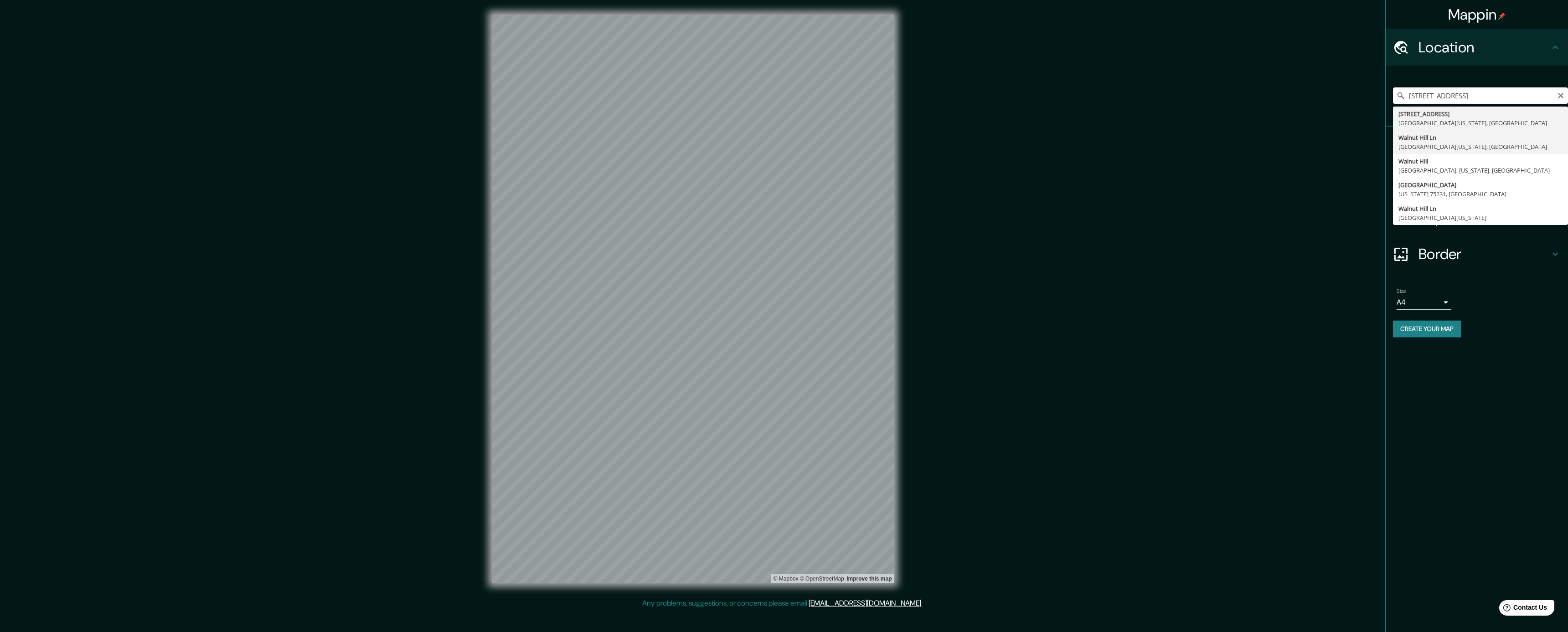
type input "[STREET_ADDRESS][US_STATE]"
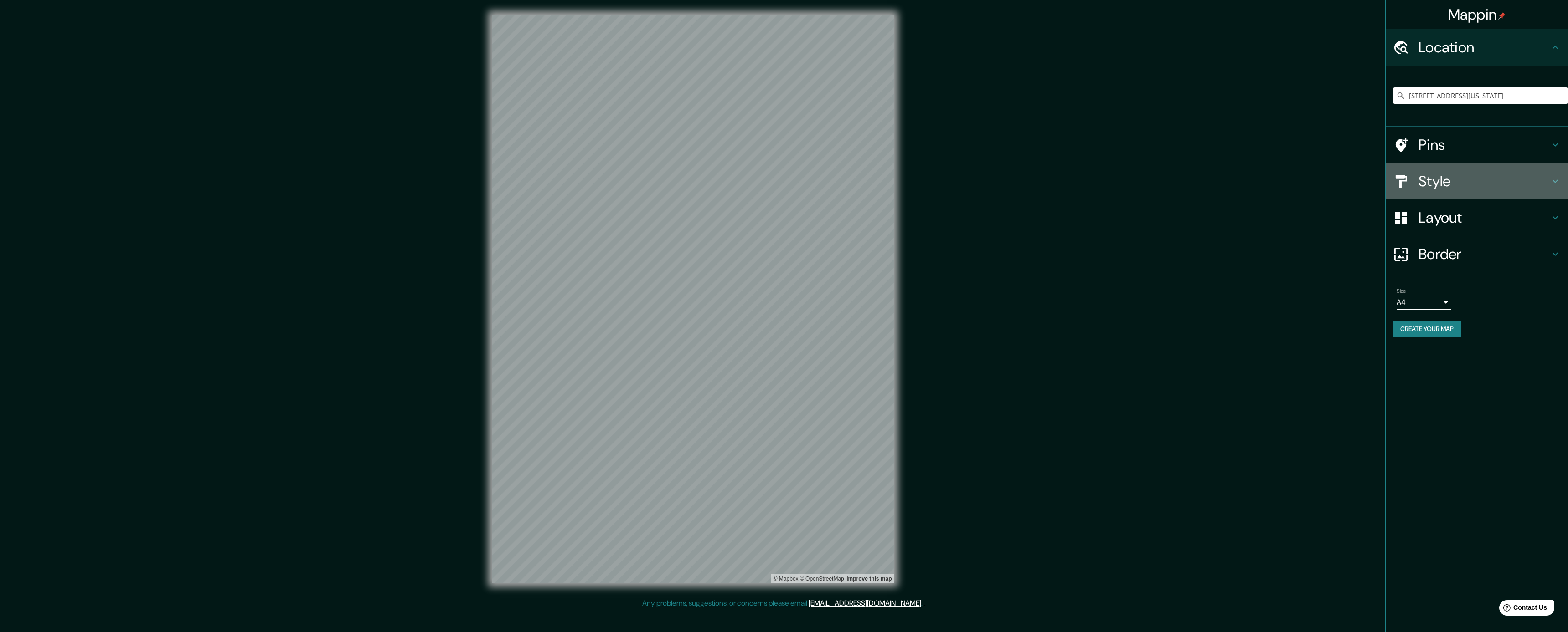
click at [1457, 185] on h4 "Style" at bounding box center [1484, 181] width 131 height 18
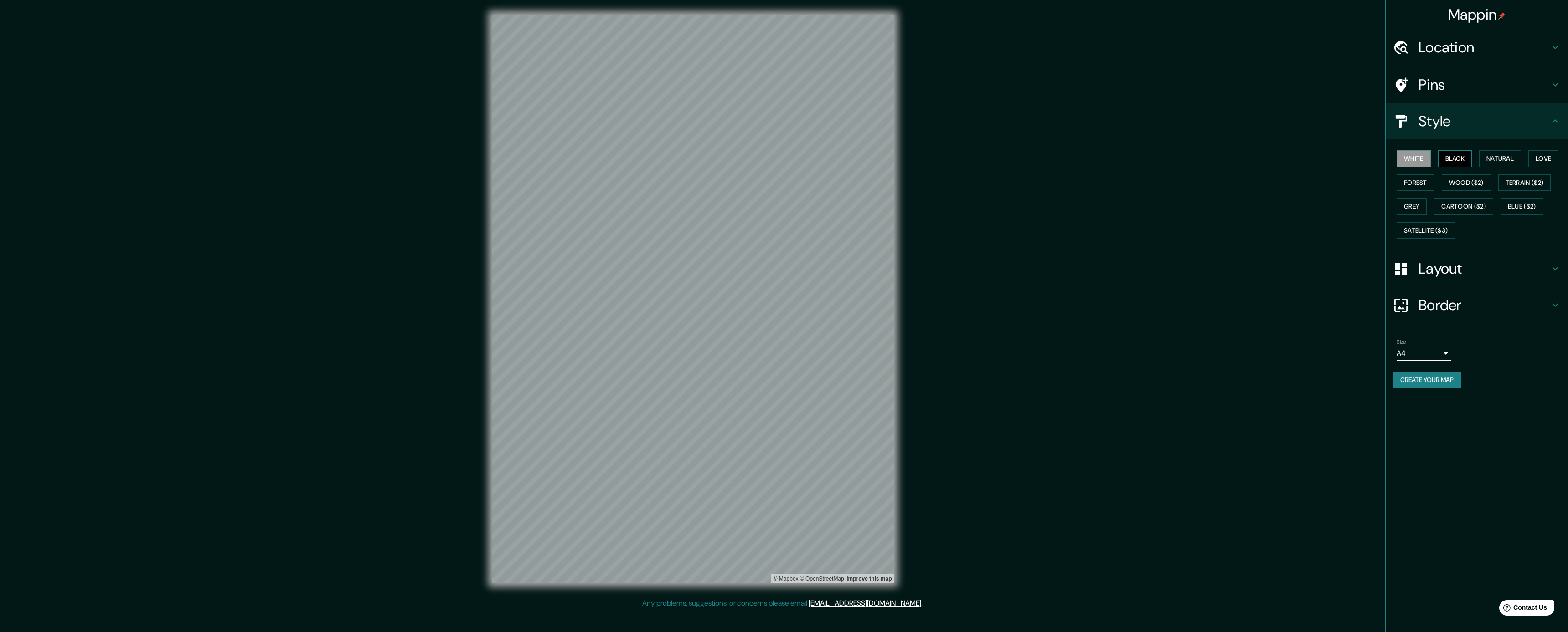
click at [1460, 155] on button "Black" at bounding box center [1455, 159] width 34 height 17
click at [1444, 45] on h4 "Location" at bounding box center [1484, 48] width 131 height 18
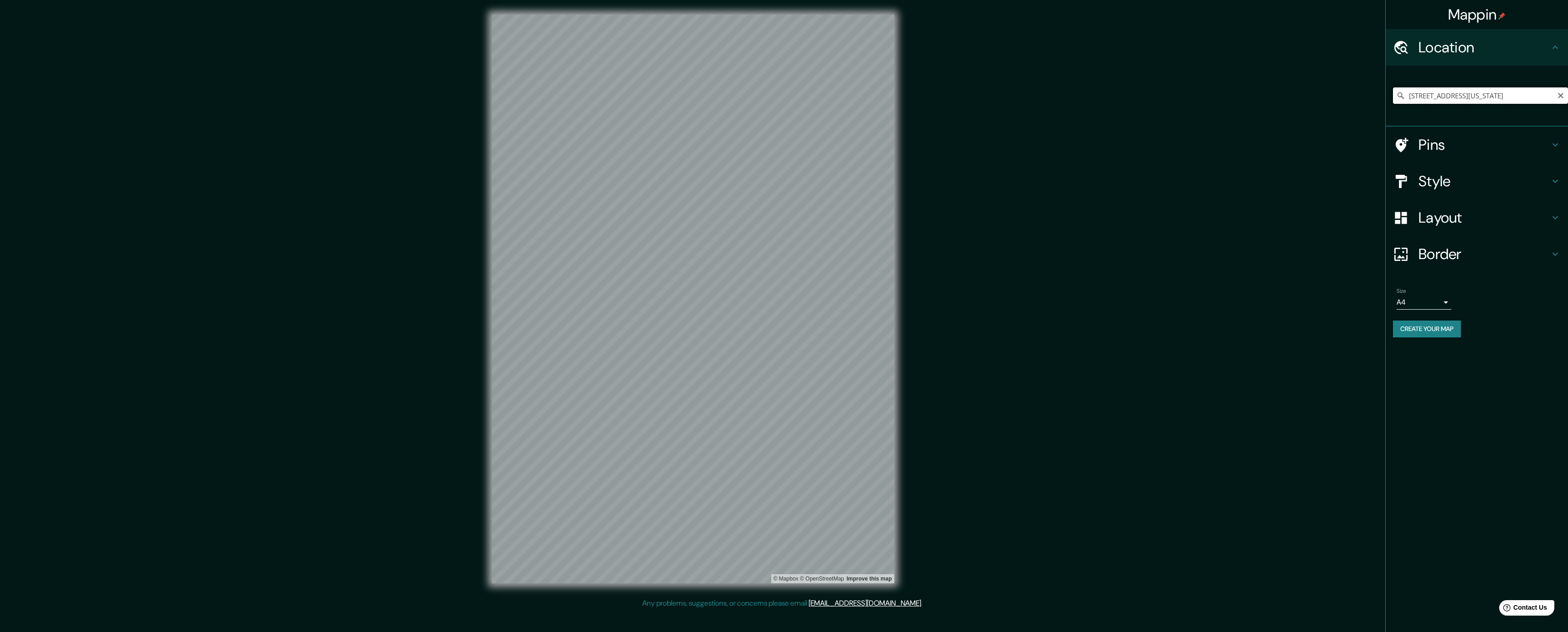
click at [1454, 91] on input "[STREET_ADDRESS][US_STATE]" at bounding box center [1480, 96] width 175 height 16
click at [1477, 91] on input "Pick your city or area" at bounding box center [1480, 96] width 175 height 16
paste input "[STREET_ADDRESS]"
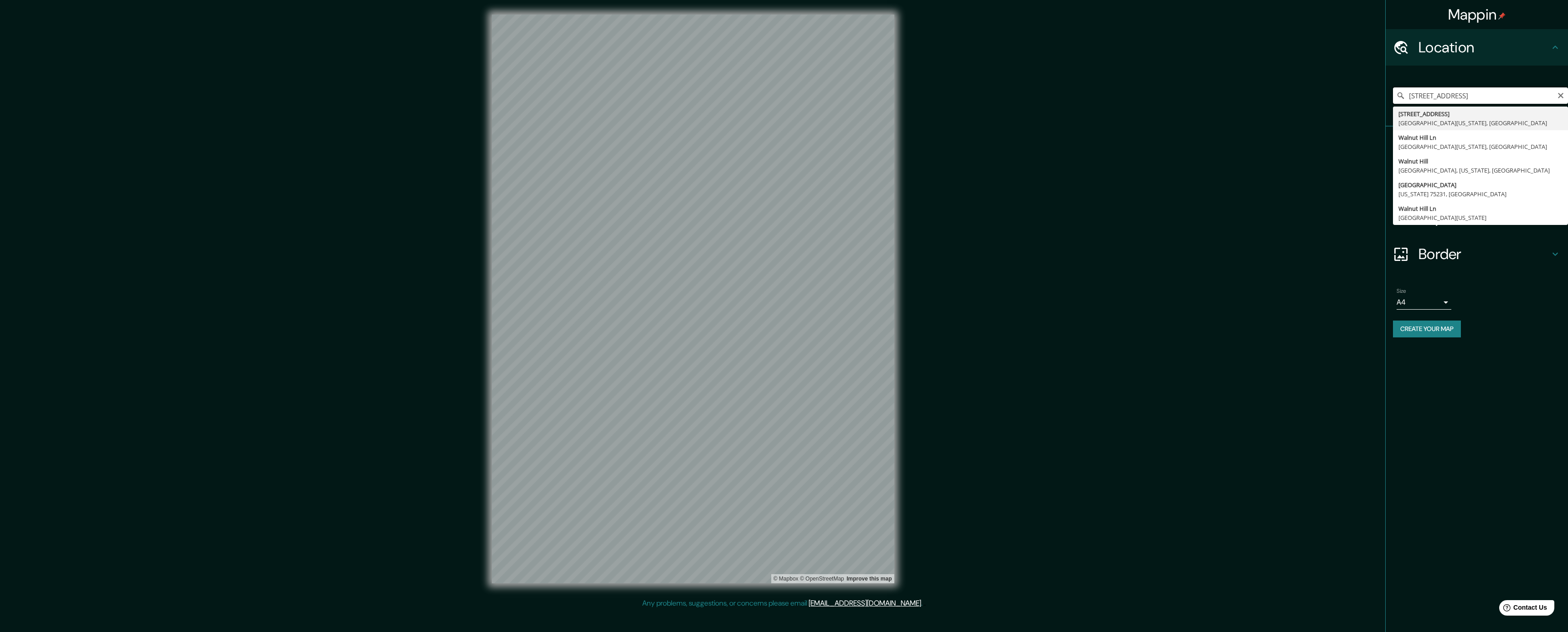
type input "[STREET_ADDRESS][US_STATE]"
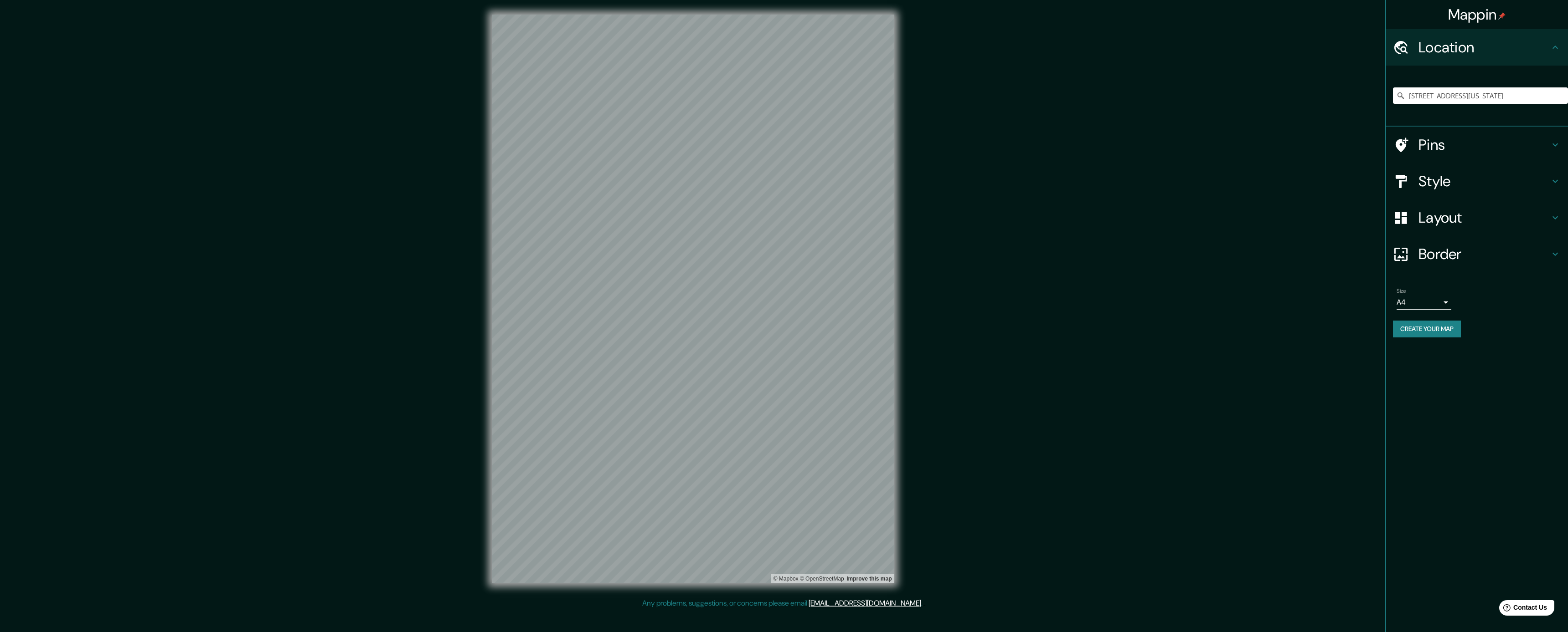
click at [1430, 169] on div "Style" at bounding box center [1477, 181] width 182 height 37
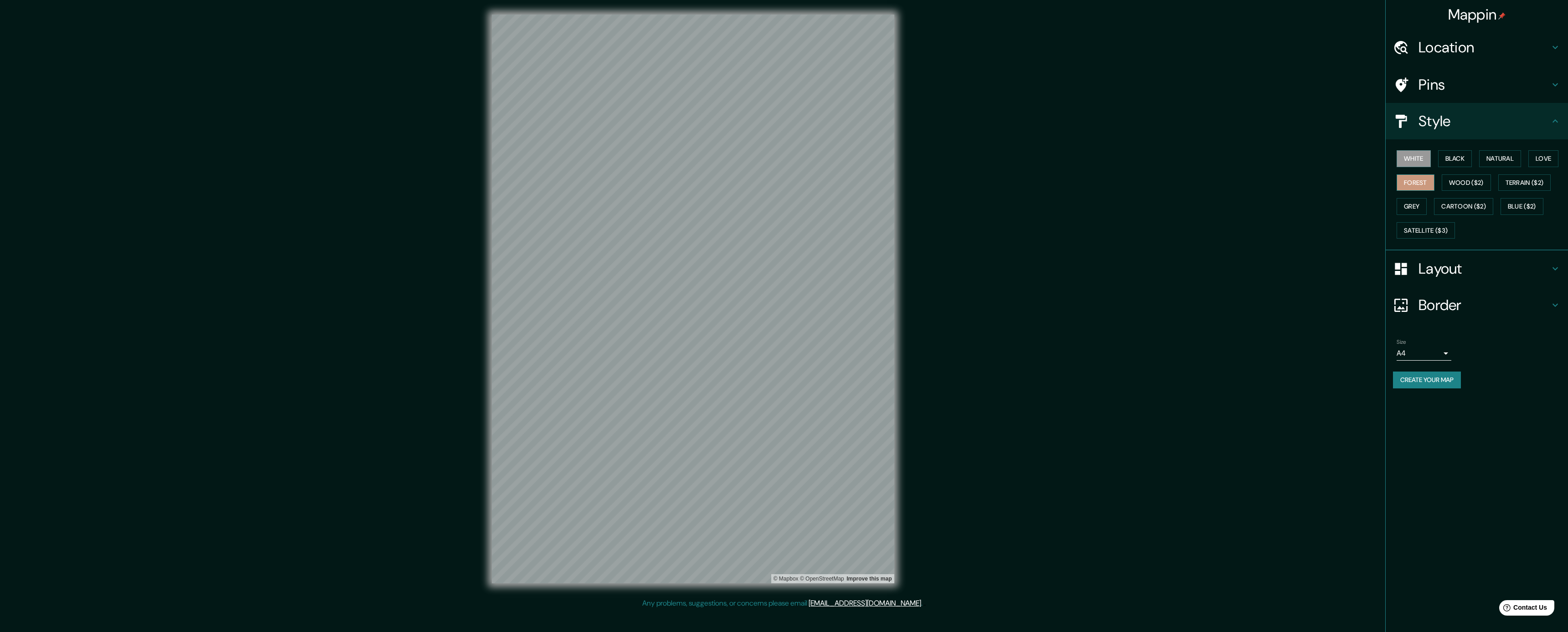
drag, startPoint x: 1457, startPoint y: 160, endPoint x: 1433, endPoint y: 177, distance: 29.4
click at [1457, 160] on button "Black" at bounding box center [1455, 159] width 34 height 17
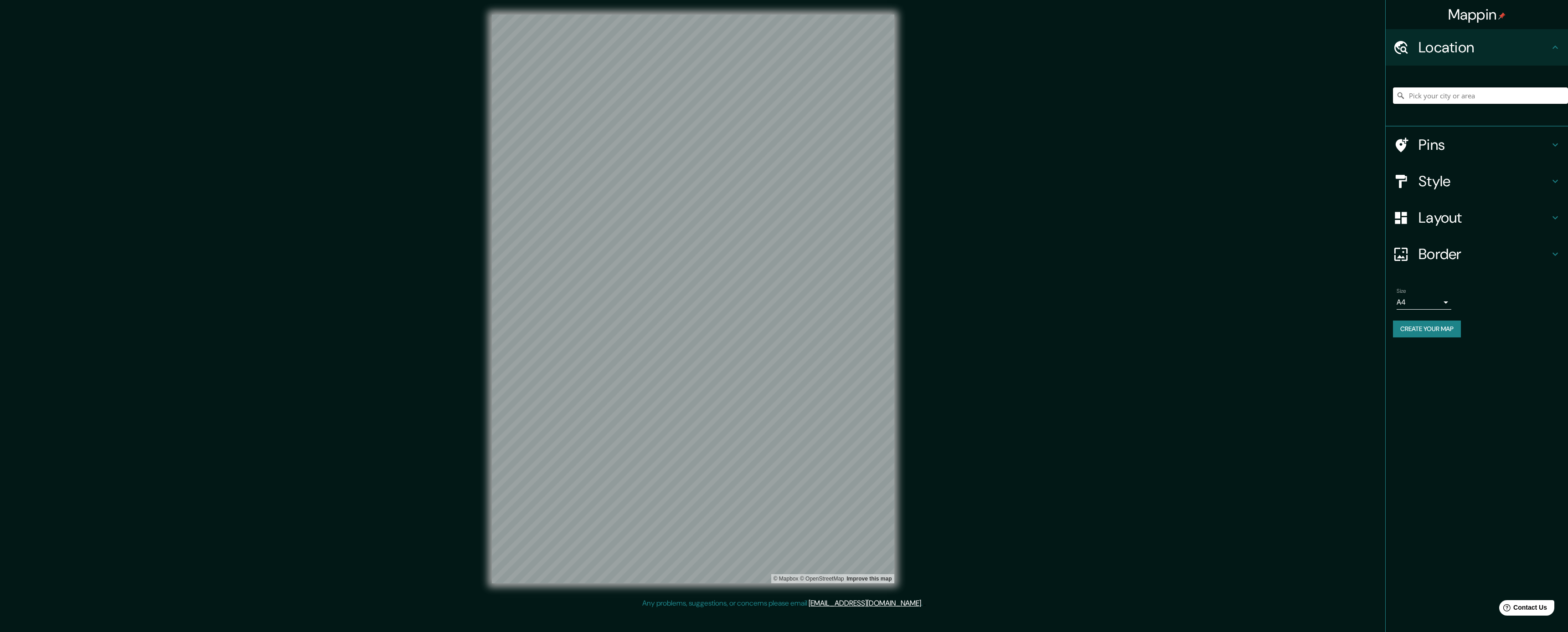
click at [1481, 91] on input "Pick your city or area" at bounding box center [1480, 96] width 175 height 16
paste input "[STREET_ADDRESS]"
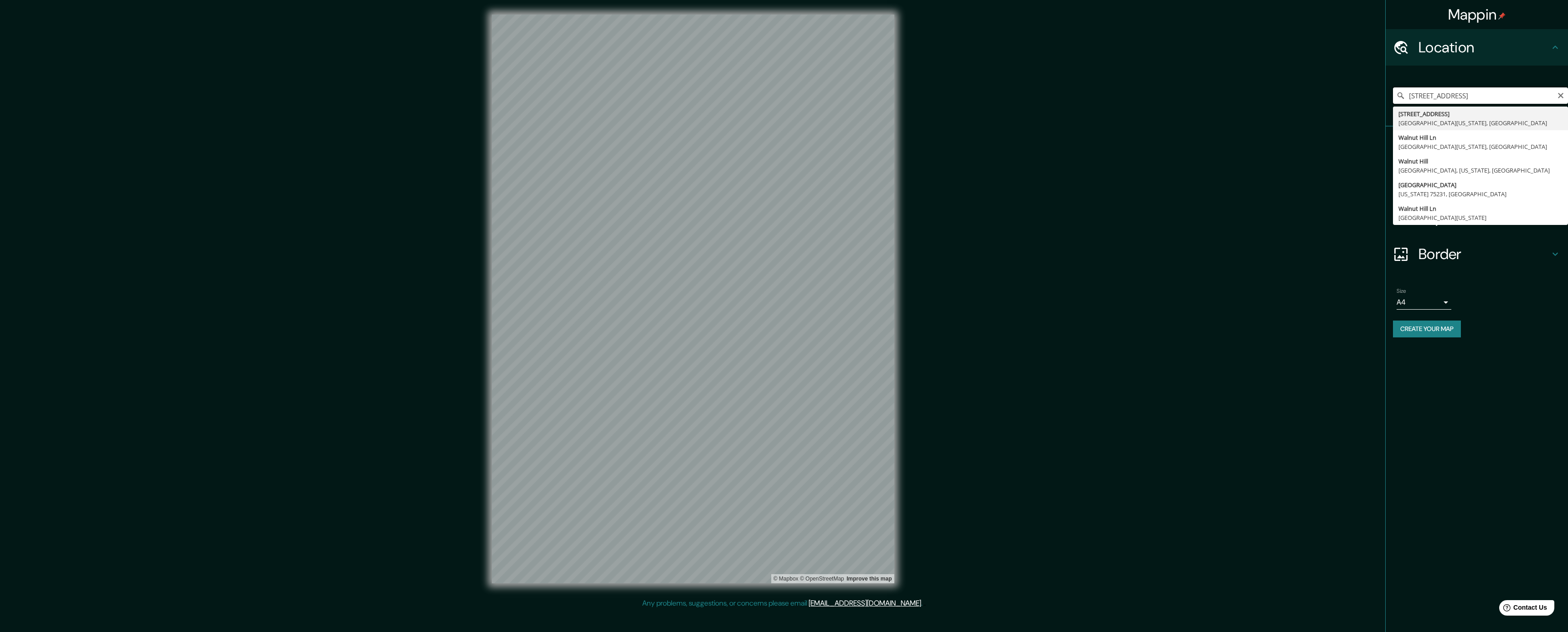
type input "[STREET_ADDRESS][US_STATE]"
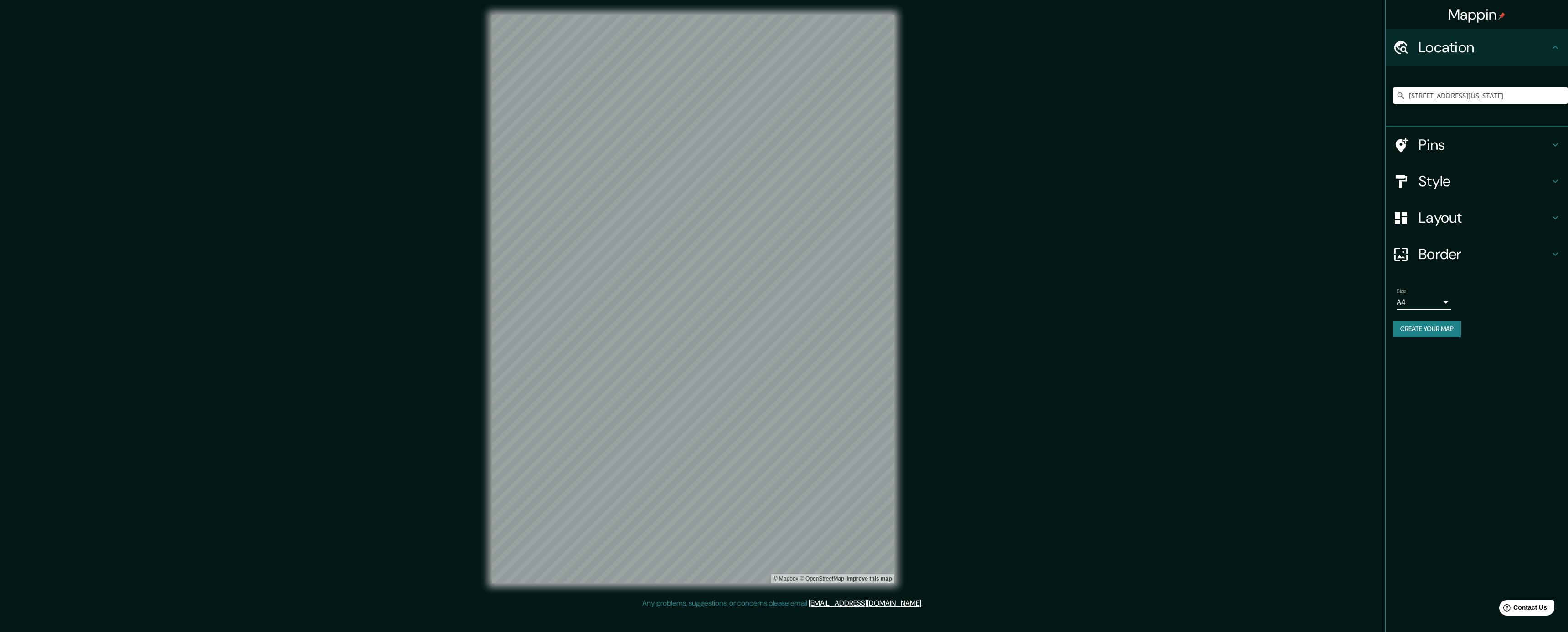
click at [1460, 172] on h4 "Style" at bounding box center [1484, 181] width 131 height 18
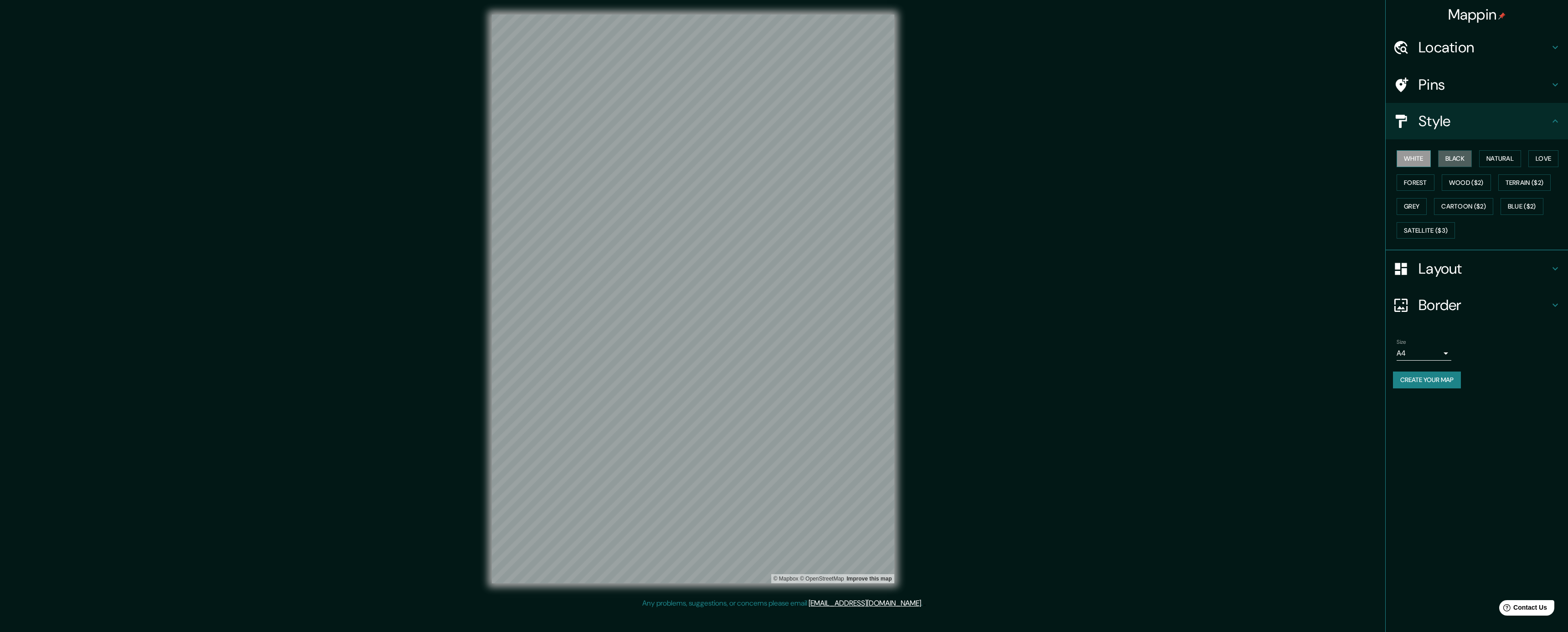
drag, startPoint x: 1450, startPoint y: 158, endPoint x: 1427, endPoint y: 165, distance: 24.0
click at [1449, 158] on button "Black" at bounding box center [1455, 159] width 34 height 17
